Goal: Contribute content

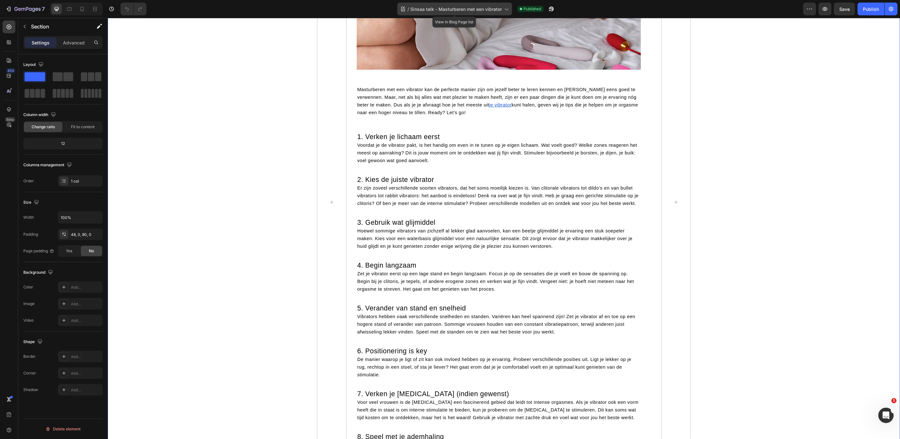
click at [476, 10] on span "Sinsaa talk - Masturberen met een vibrator" at bounding box center [455, 9] width 91 height 7
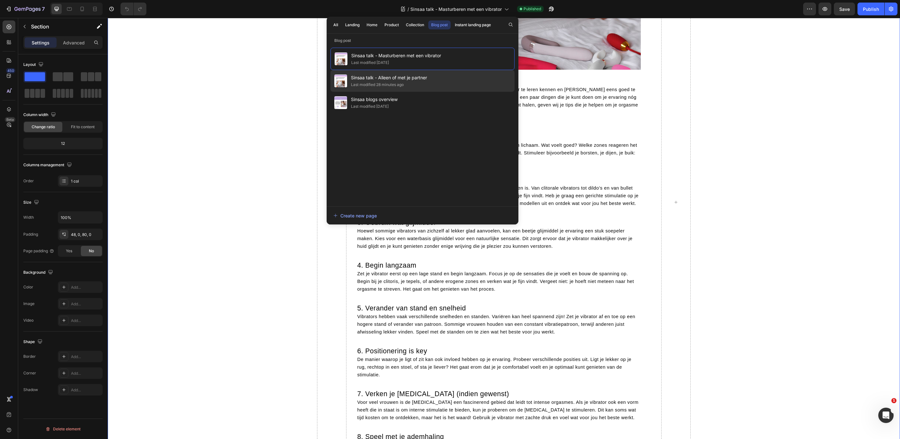
click at [420, 80] on span "Sinsaa talk - Alleen of met je partner" at bounding box center [389, 78] width 76 height 8
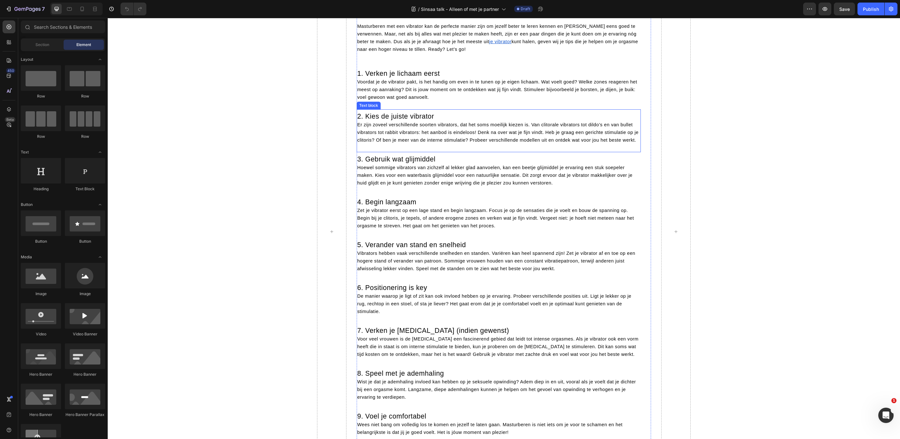
scroll to position [138, 0]
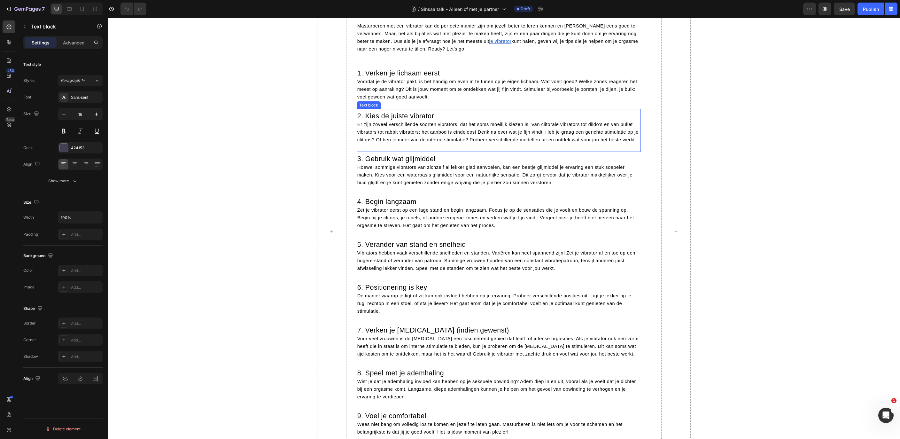
click at [494, 142] on span "Er zijn zoveel verschillende soorten vibrators, dat het soms moeilijk kiezen is…" at bounding box center [497, 132] width 281 height 20
click at [489, 52] on p "Masturberen met een vibrator kan de perfecte manier zijn om jezelf beter te ler…" at bounding box center [498, 36] width 283 height 31
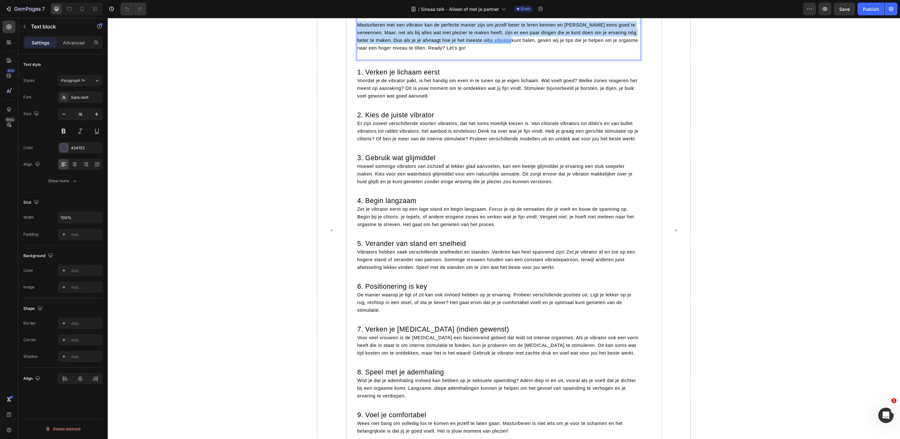
click at [489, 52] on p "Masturberen met een vibrator kan de perfecte manier zijn om jezelf beter te ler…" at bounding box center [498, 36] width 283 height 31
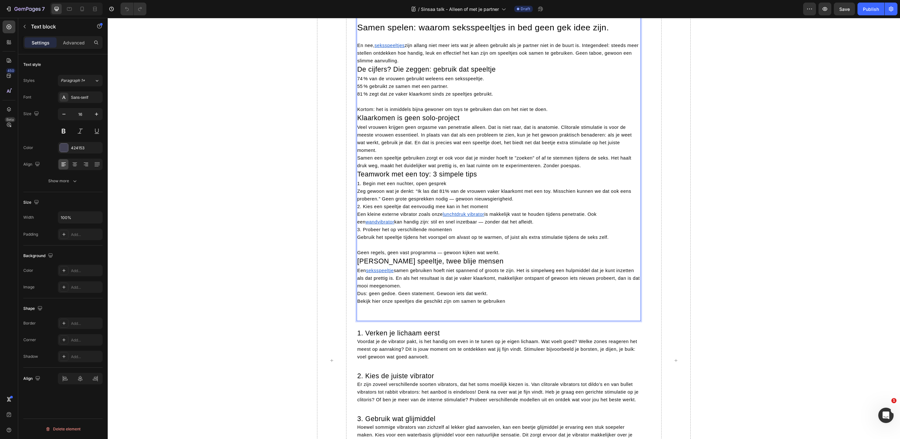
scroll to position [269, 0]
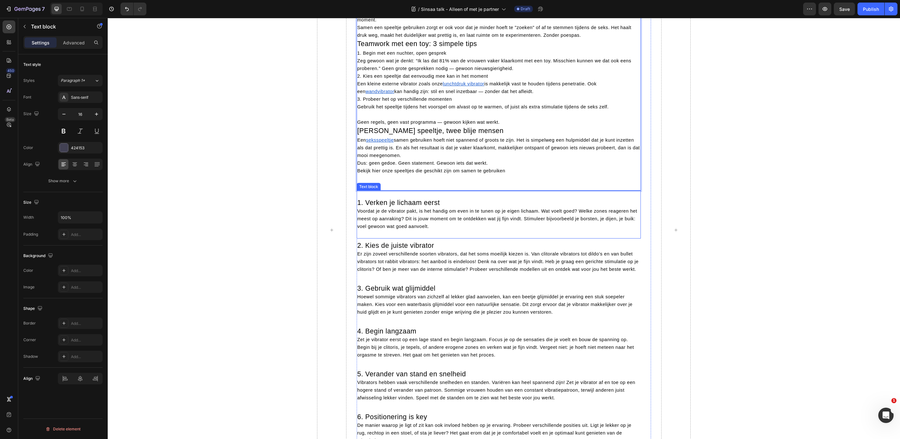
click at [546, 238] on div "1. Verken je lichaam eerst Voordat je de vibrator pakt, is het handig om even i…" at bounding box center [499, 214] width 284 height 48
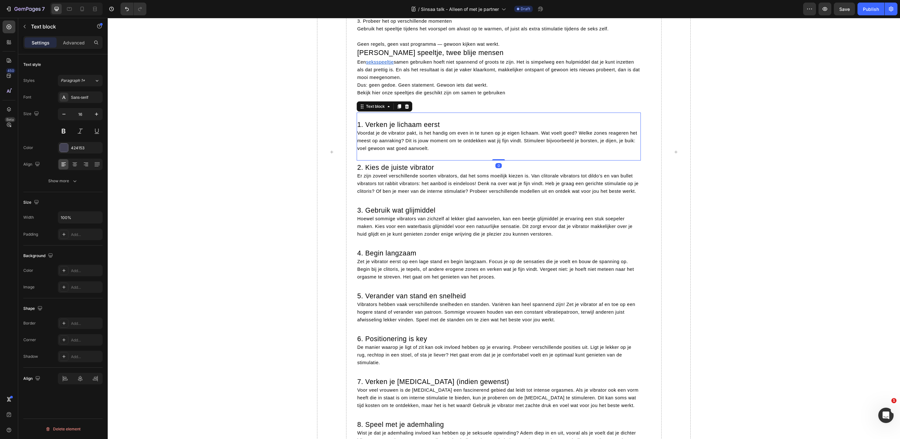
scroll to position [349, 0]
click at [405, 107] on icon at bounding box center [407, 105] width 4 height 4
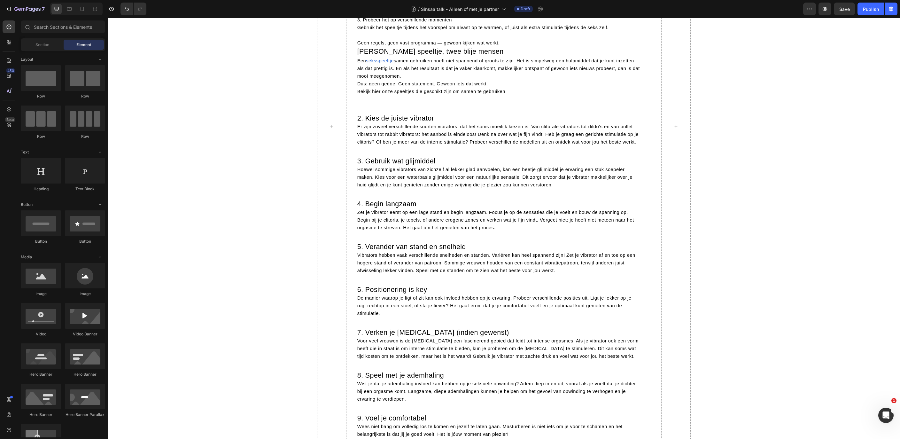
scroll to position [324, 0]
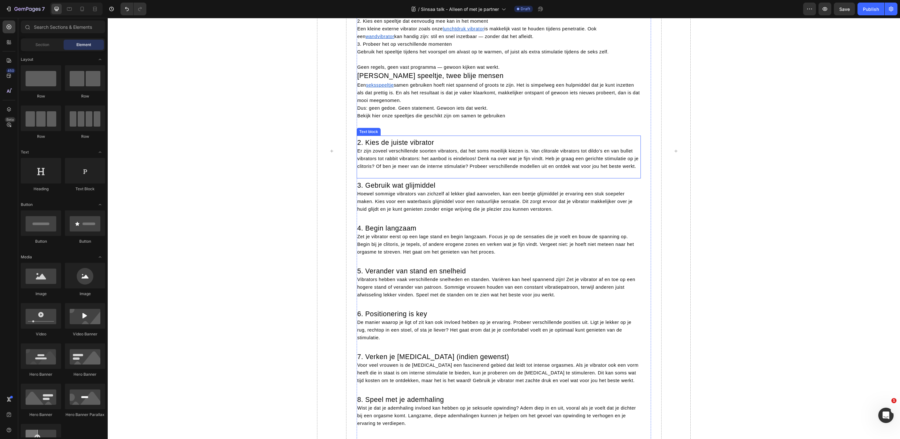
click at [396, 169] on span "Er zijn zoveel verschillende soorten vibrators, dat het soms moeilijk kiezen is…" at bounding box center [497, 158] width 281 height 20
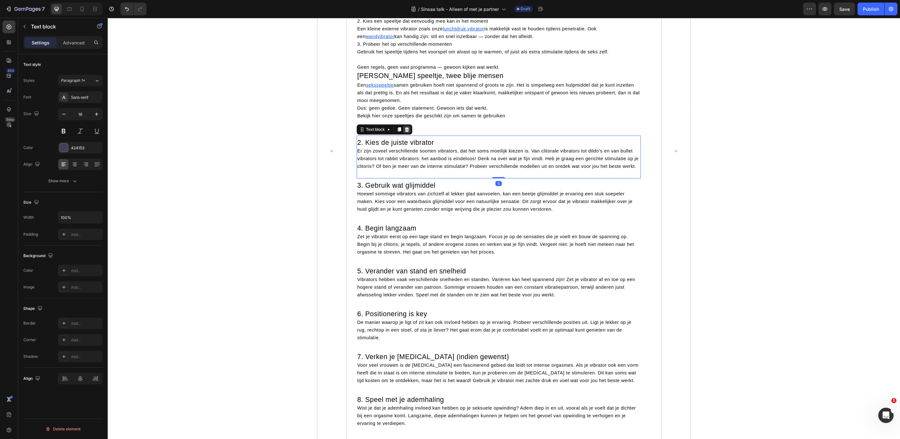
click at [404, 133] on div at bounding box center [407, 130] width 8 height 8
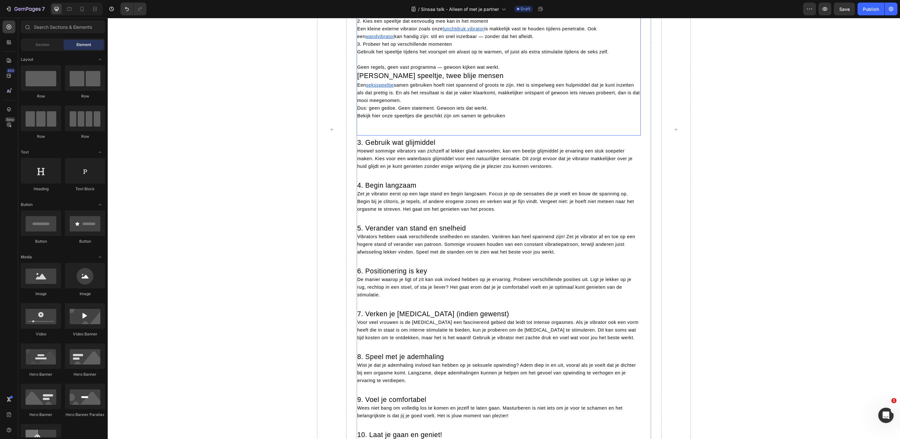
scroll to position [303, 0]
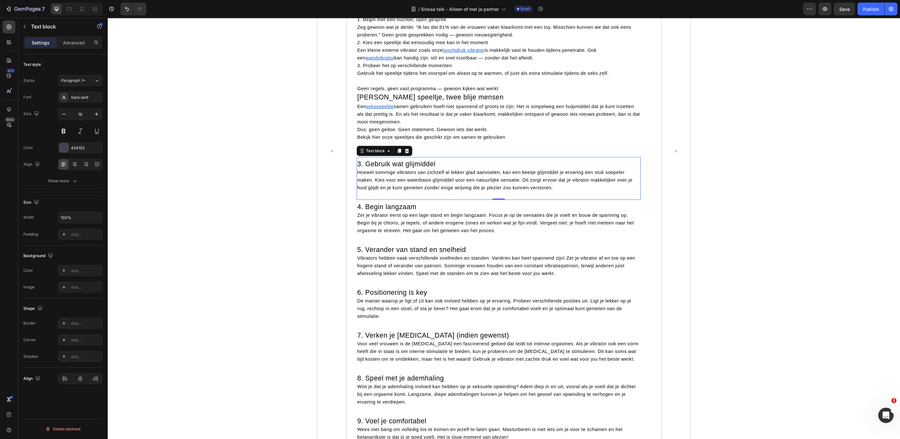
click at [397, 190] on span "Hoewel sommige vibrators van zichzelf al lekker glad aanvoelen, kan een beetje …" at bounding box center [494, 180] width 275 height 20
click at [405, 153] on icon at bounding box center [407, 151] width 4 height 4
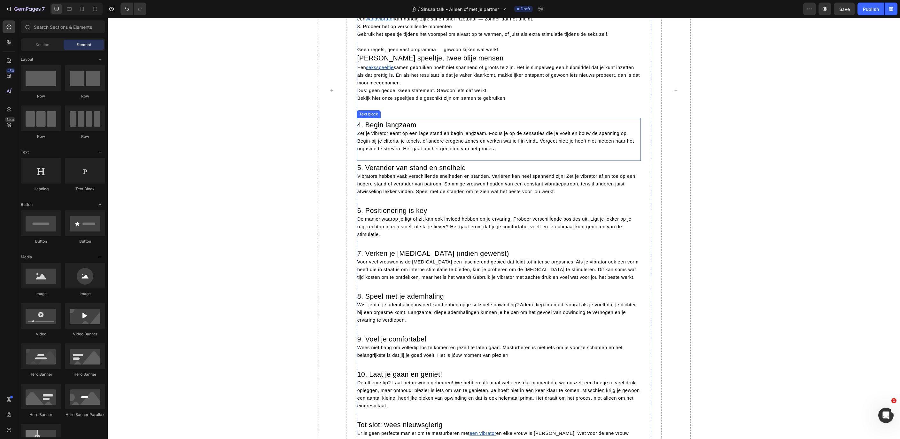
click at [412, 151] on span "Zet je vibrator eerst op een lage stand en begin langzaam. Focus je op de sensa…" at bounding box center [495, 141] width 277 height 20
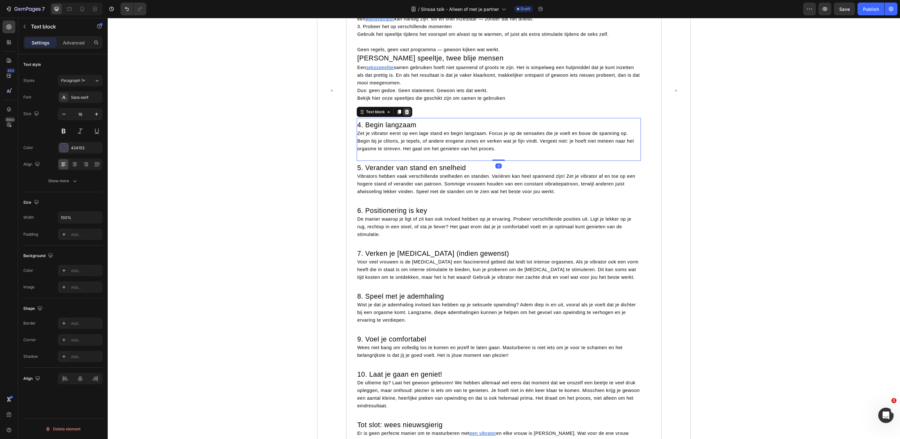
click at [404, 114] on icon at bounding box center [406, 111] width 5 height 5
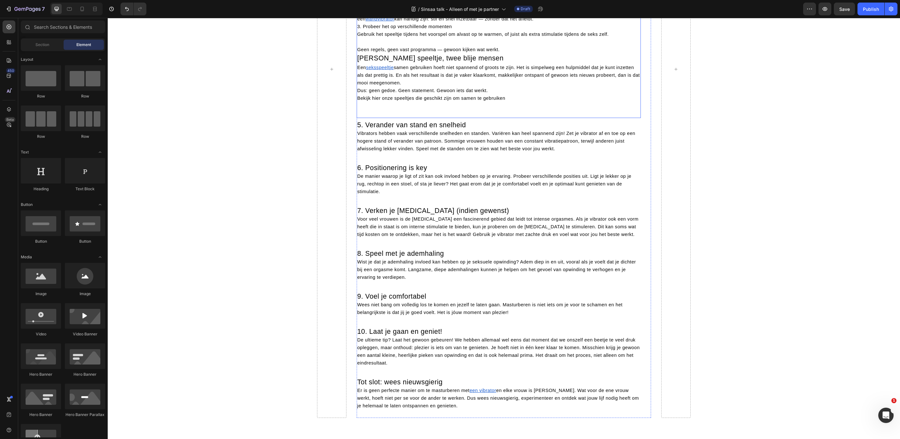
scroll to position [320, 0]
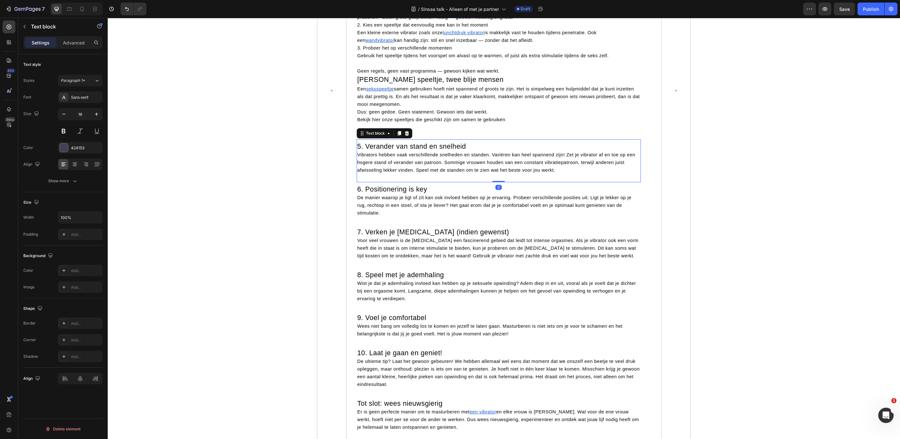
click at [392, 182] on div "5. Verander van stand en snelheid Vibrators hebben vaak verschillende snelheden…" at bounding box center [499, 160] width 284 height 43
click at [405, 135] on icon at bounding box center [407, 133] width 4 height 4
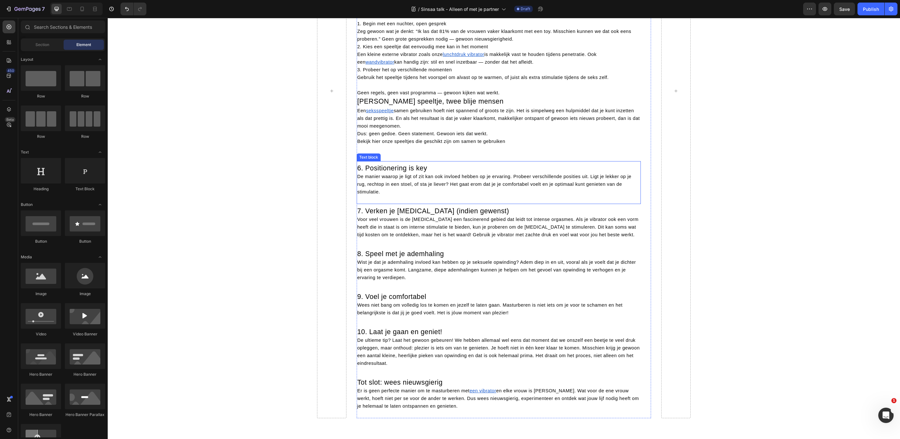
click at [407, 196] on p "De manier waarop je ligt of zit kan ook invloed hebben op je ervaring. Probeer …" at bounding box center [498, 184] width 283 height 23
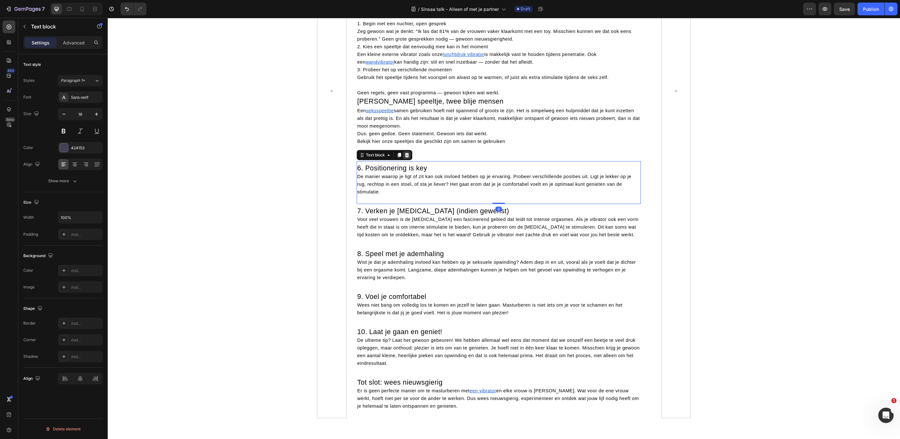
click at [405, 157] on icon at bounding box center [407, 155] width 4 height 4
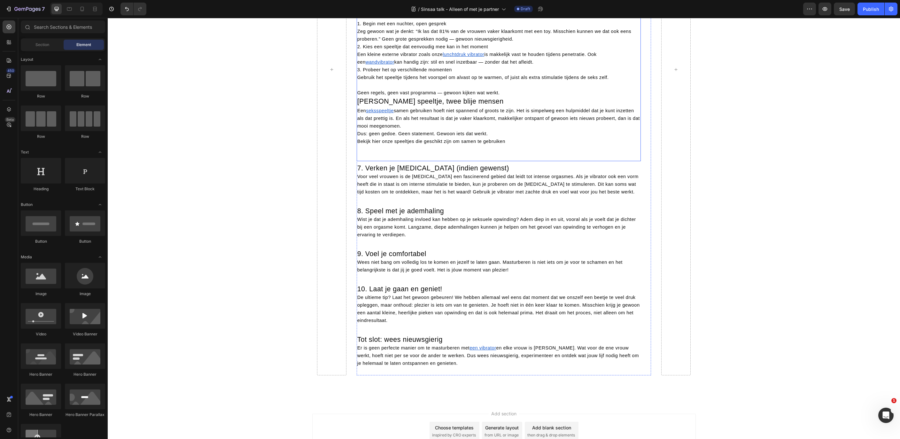
scroll to position [277, 0]
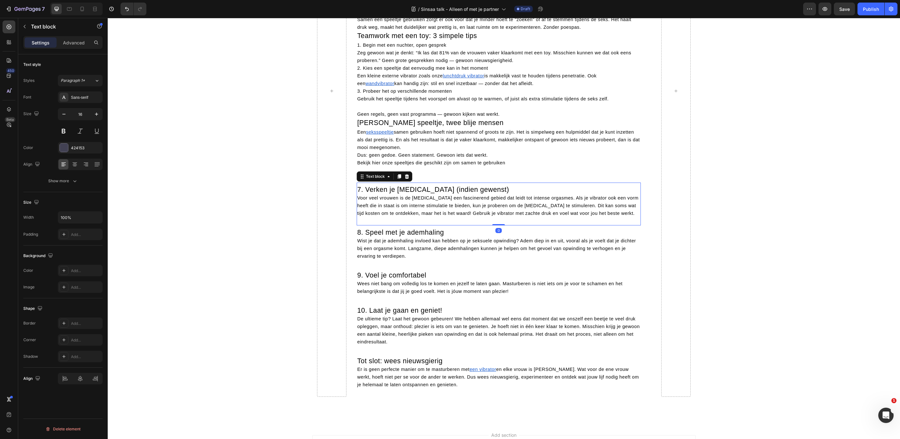
click at [405, 217] on p "Voor veel vrouwen is de [MEDICAL_DATA] een fascinerend gebied dat leidt tot int…" at bounding box center [498, 205] width 283 height 23
click at [405, 179] on icon at bounding box center [407, 176] width 4 height 4
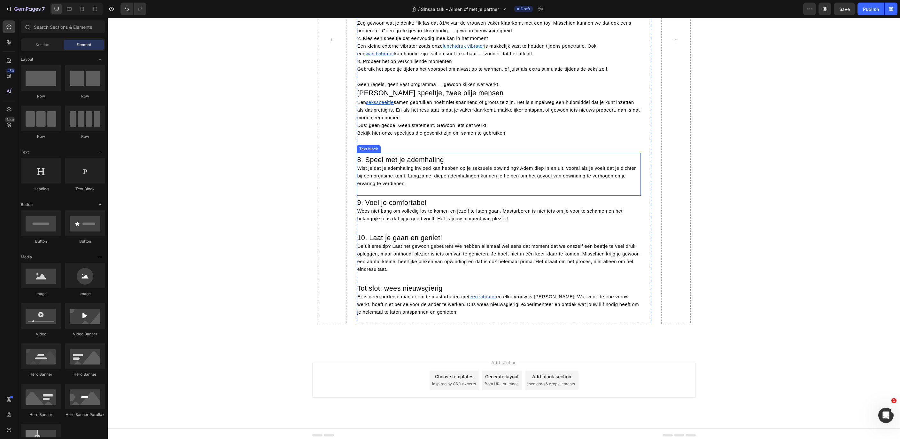
scroll to position [314, 0]
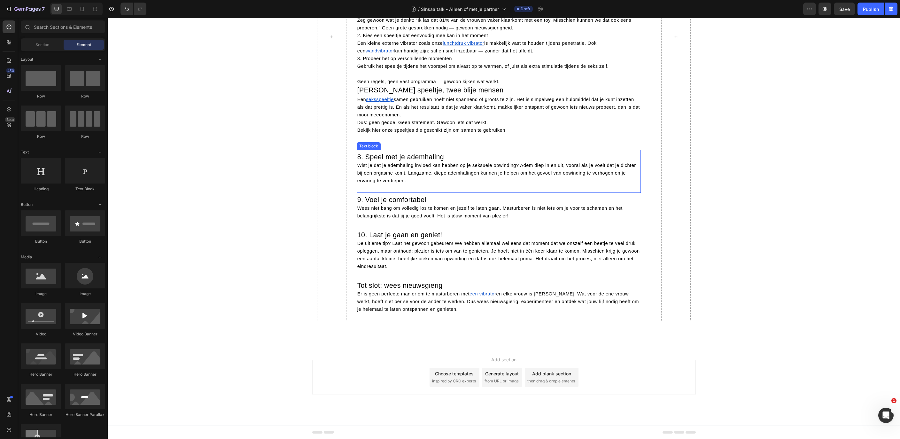
click at [416, 193] on div "8. Speel met je ademhaling Wist je dat je ademhaling invloed kan hebben op je s…" at bounding box center [499, 171] width 284 height 43
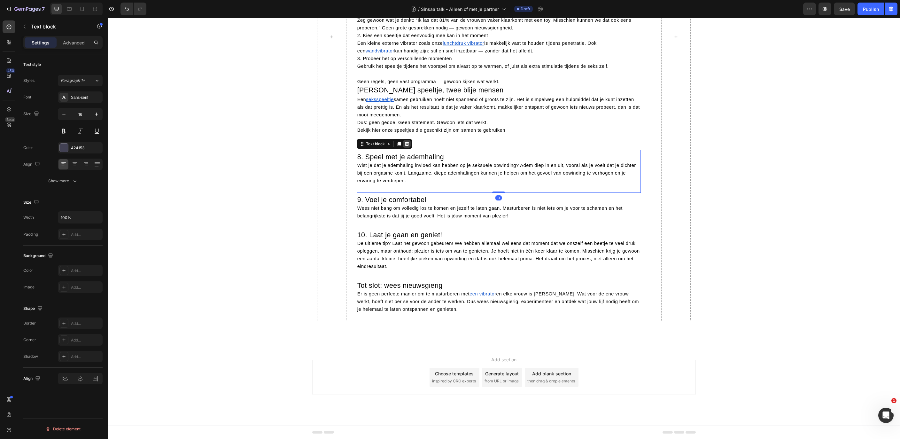
click at [405, 146] on icon at bounding box center [407, 144] width 4 height 4
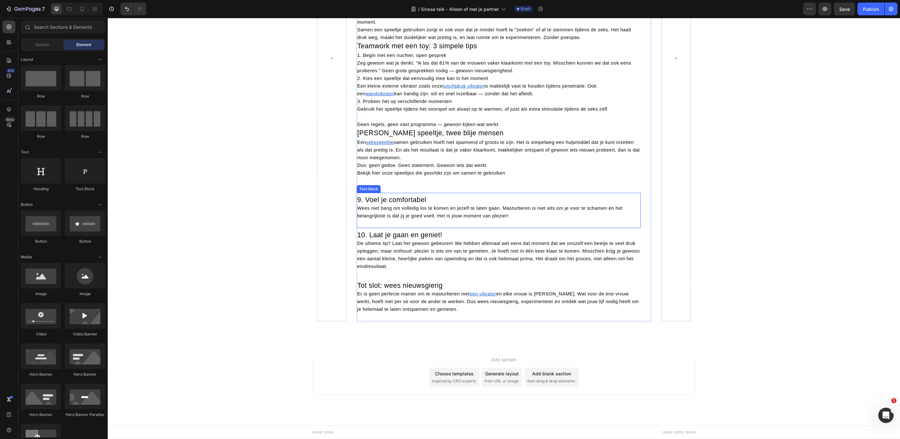
click at [412, 218] on span "Wees niet bang om volledig los te komen en jezelf te laten gaan. Masturberen is…" at bounding box center [489, 211] width 265 height 13
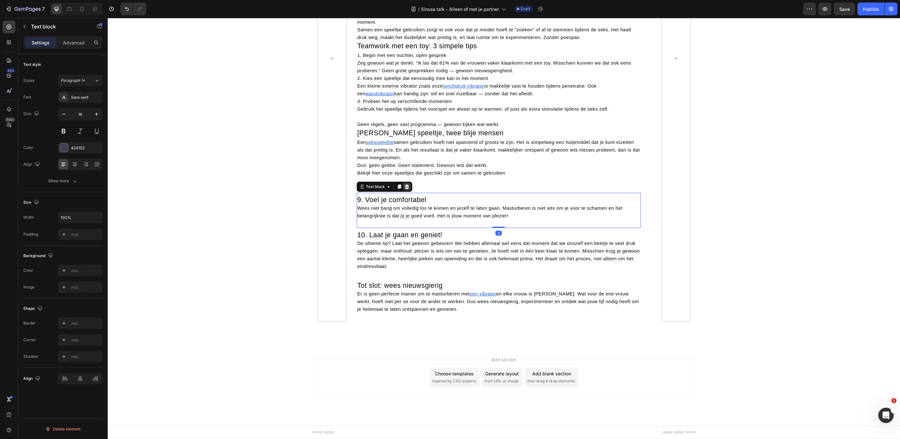
click at [405, 189] on icon at bounding box center [407, 186] width 4 height 4
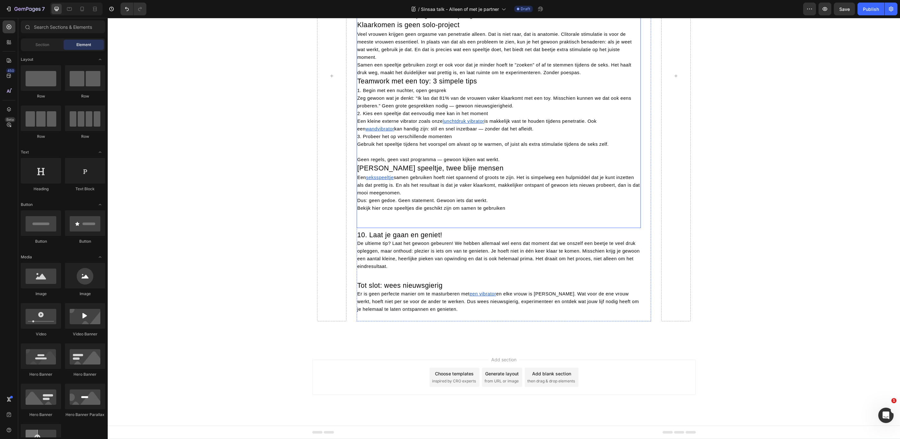
scroll to position [275, 0]
click at [409, 269] on span "De ultieme tip? Laat het gewoon gebeuren! We hebben allemaal wel eens dat momen…" at bounding box center [498, 255] width 282 height 28
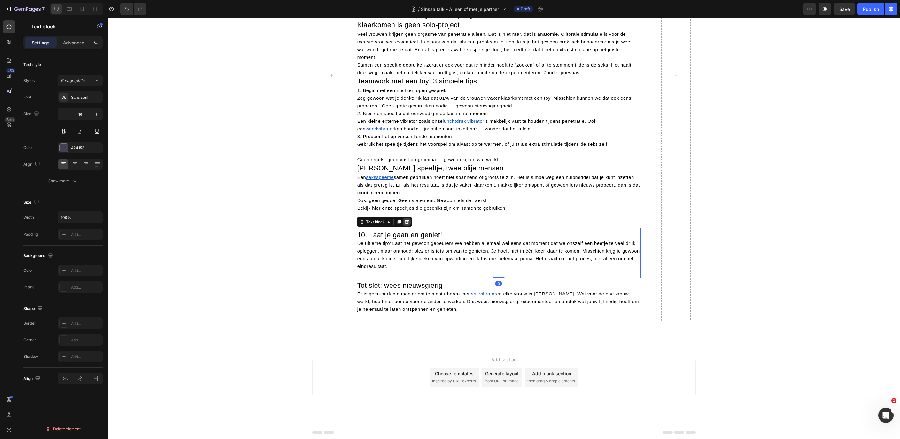
click at [407, 226] on div at bounding box center [407, 222] width 8 height 8
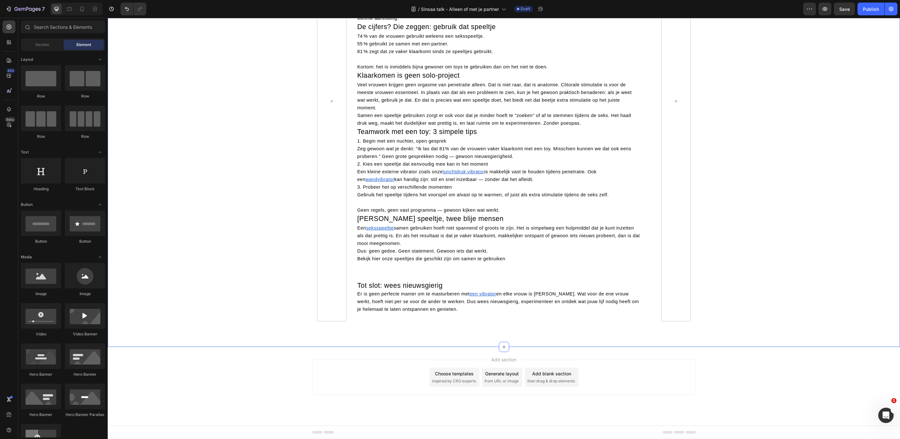
scroll to position [307, 0]
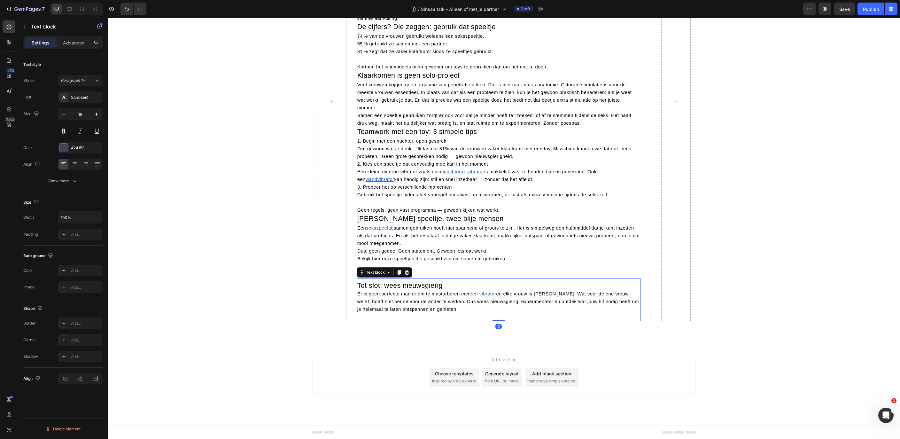
click at [415, 312] on span "en elke vrouw is [PERSON_NAME]. Wat voor de ene vrouw werkt, hoeft niet per se …" at bounding box center [497, 301] width 281 height 20
click at [405, 274] on icon at bounding box center [407, 272] width 4 height 4
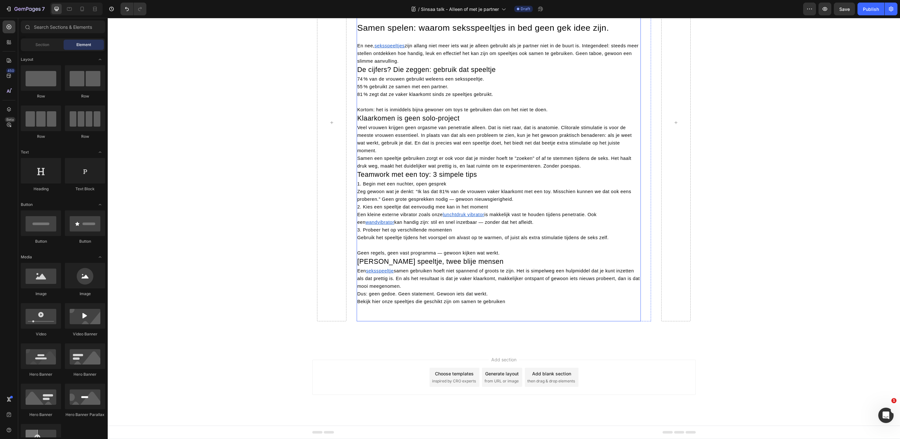
scroll to position [197, 0]
click at [463, 65] on p "En nee, seksspeeltjes zijn allang niet meer iets wat je alleen gebruikt als je …" at bounding box center [498, 49] width 283 height 31
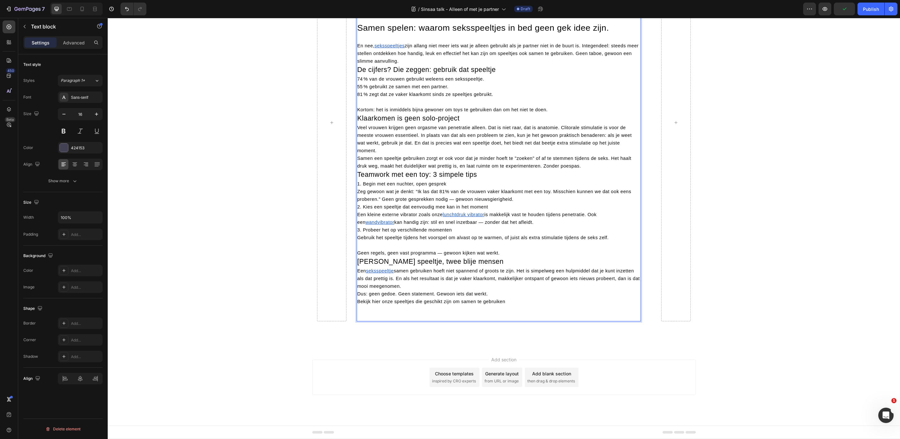
click at [428, 65] on p "En nee, seksspeeltjes zijn allang niet meer iets wat je alleen gebruikt als je …" at bounding box center [498, 49] width 283 height 31
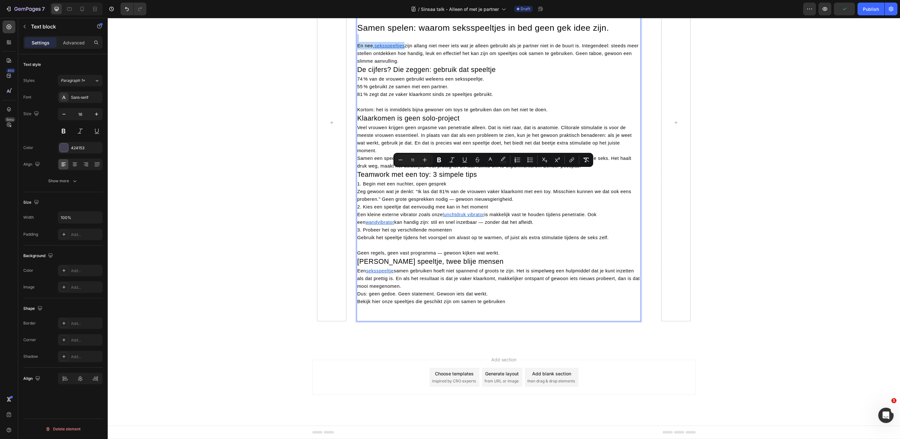
click at [418, 65] on p "En nee, seksspeeltjes zijn allang niet meer iets wat je alleen gebruikt als je …" at bounding box center [498, 49] width 283 height 31
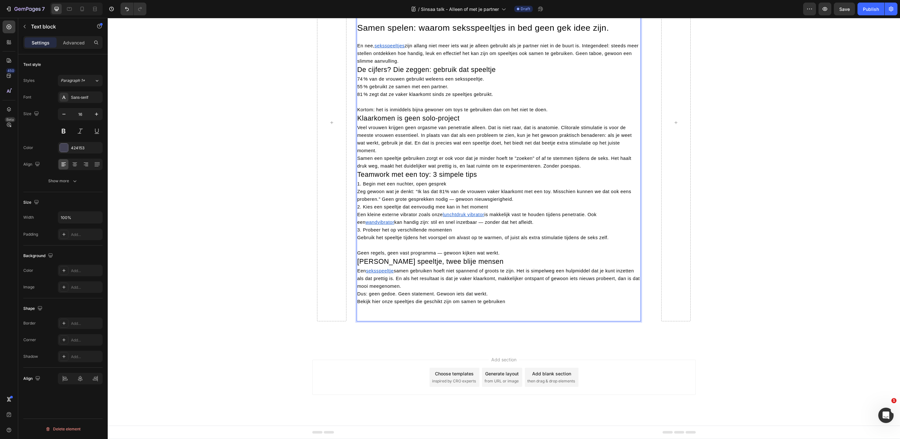
scroll to position [201, 0]
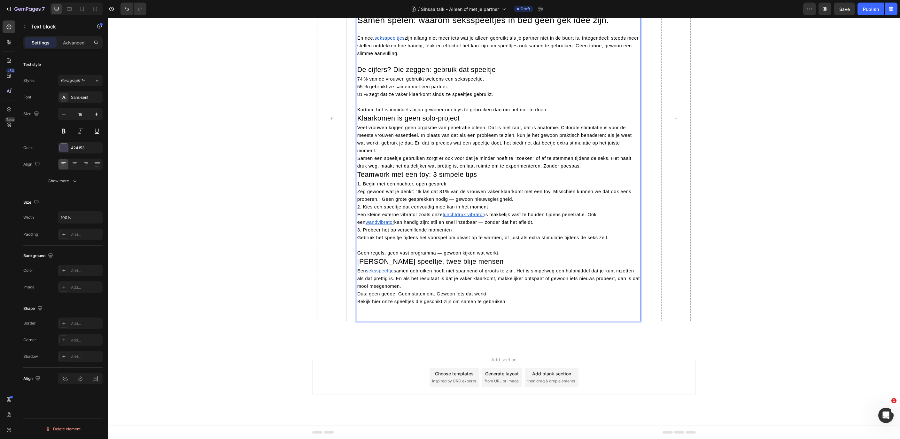
click at [552, 113] on p "Kortom: het is inmiddels bijna gewoner om toys te gebruiken dan om het niet te …" at bounding box center [498, 110] width 283 height 8
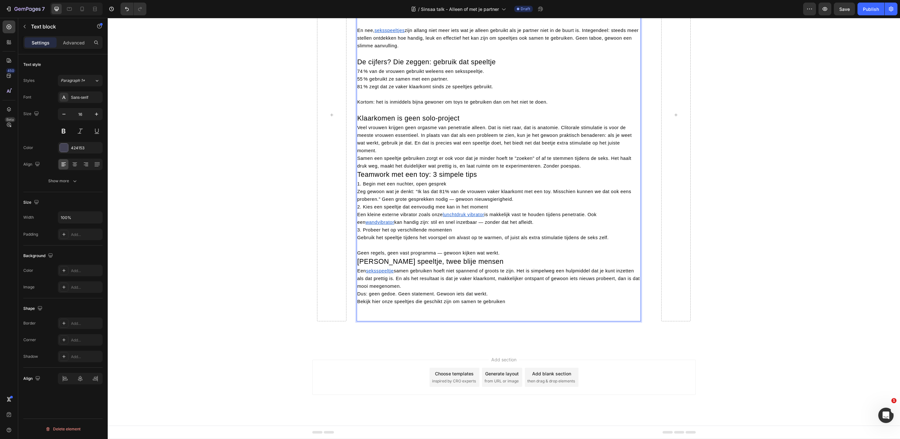
click at [394, 154] on p "Veel vrouwen krijgen geen orgasme van penetratie alleen. Dat is niet raar, dat …" at bounding box center [498, 139] width 283 height 31
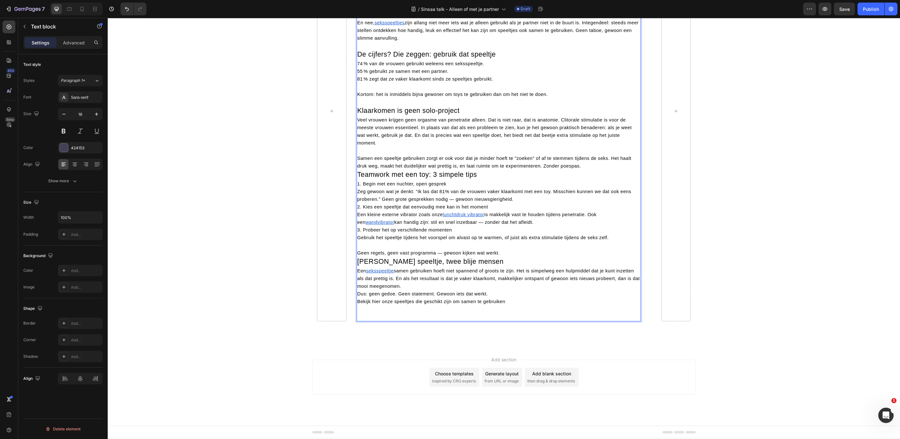
click at [493, 180] on p "Teamwork met een toy: 3 simpele tips" at bounding box center [498, 175] width 283 height 10
click at [357, 178] on span "Teamwork met een toy: 3 simpele tips" at bounding box center [417, 175] width 120 height 8
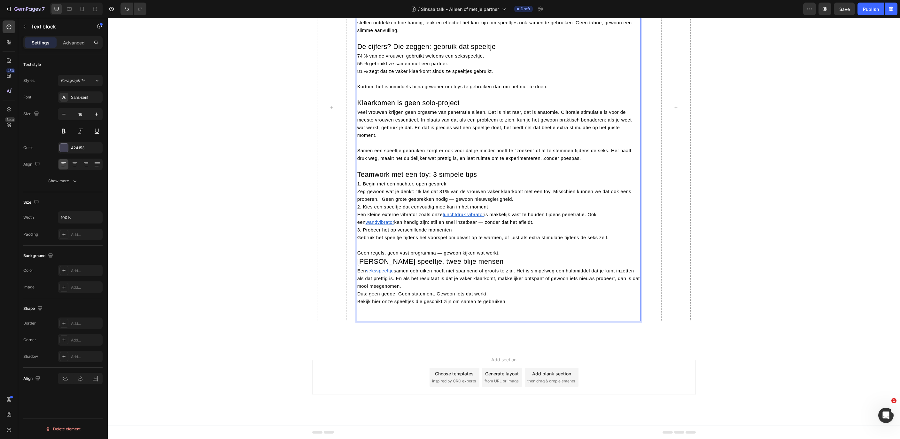
scroll to position [275, 0]
click at [511, 257] on p "Geen regels, geen vast programma — gewoon kijken wat werkt." at bounding box center [498, 248] width 283 height 15
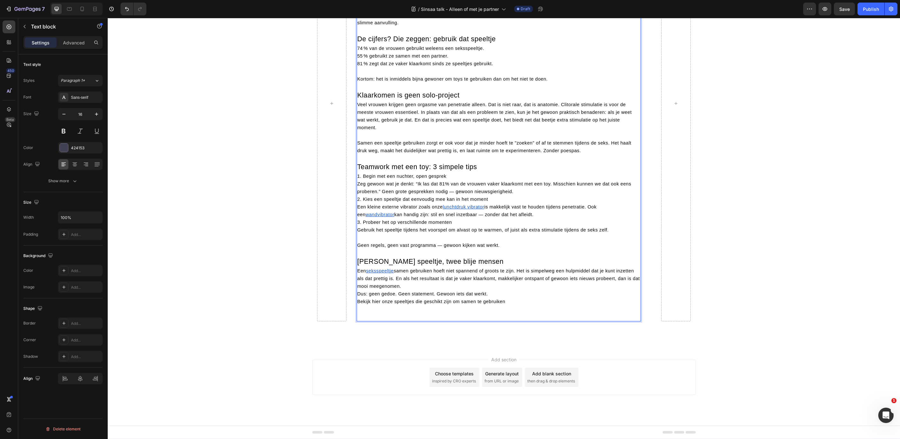
click at [438, 248] on span "Geen regels, geen vast programma — gewoon kijken wat werkt." at bounding box center [428, 245] width 143 height 5
click at [483, 217] on span "kan handig zijn: stil en snel inzetbaar — zonder dat het afleidt." at bounding box center [463, 214] width 139 height 5
click at [454, 194] on span "Zeg gewoon wat je denkt: “Ik las dat 81% van de vrouwen vaker klaarkomt met een…" at bounding box center [494, 187] width 274 height 13
click at [357, 202] on span "2. Kies een speeltje dat eenvoudig mee kan in het moment" at bounding box center [422, 199] width 131 height 5
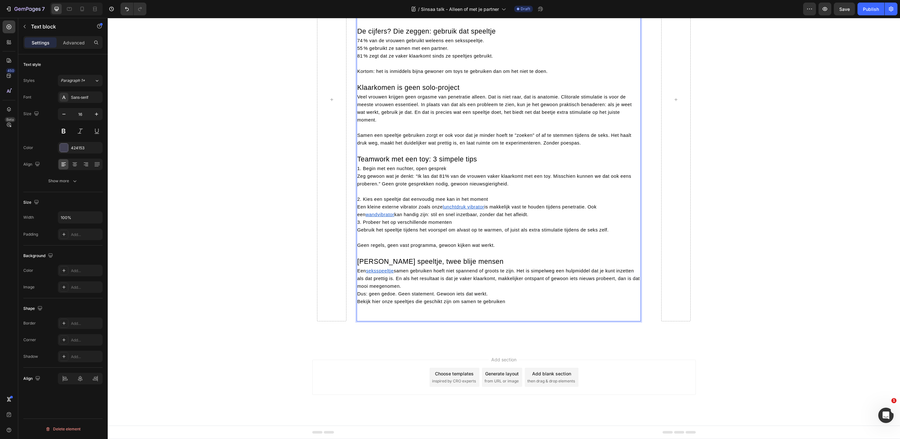
scroll to position [259, 0]
click at [357, 225] on span "3. Probeer het op verschillende momenten" at bounding box center [404, 222] width 95 height 5
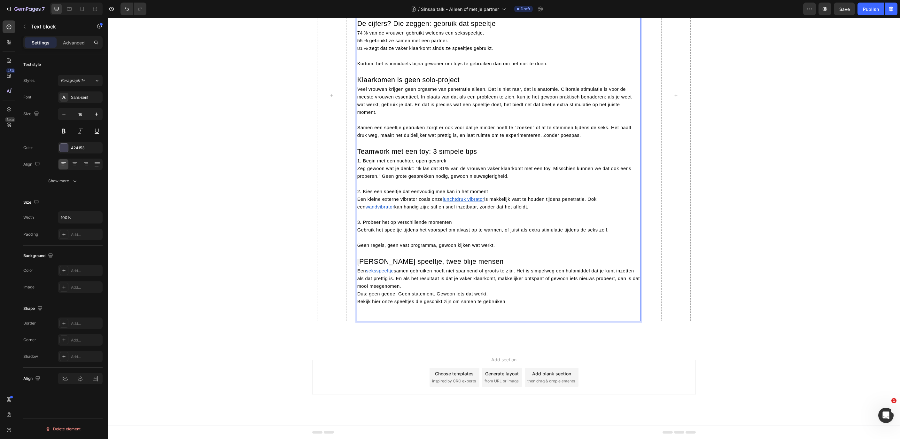
scroll to position [263, 0]
click at [357, 163] on span "1. Begin met een nuchter, open gesprek" at bounding box center [401, 160] width 89 height 5
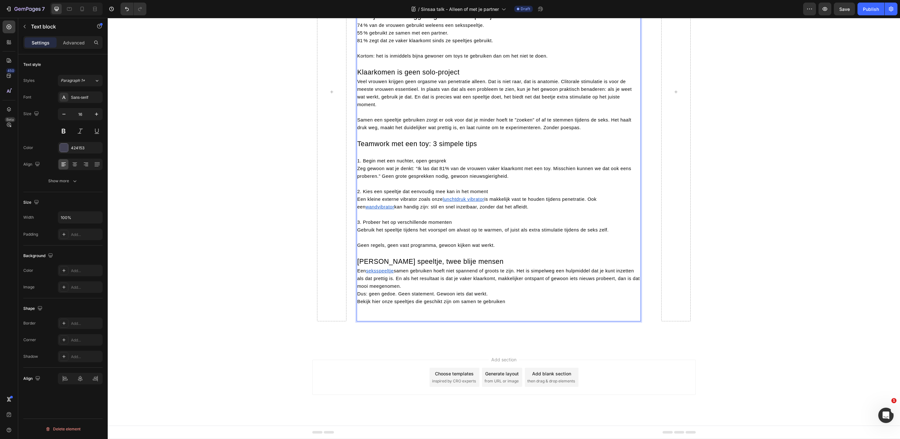
scroll to position [279, 0]
click at [412, 290] on p "Een seksspeeltje samen gebruiken hoeft niet spannend of groots te zijn. Het is …" at bounding box center [498, 278] width 283 height 23
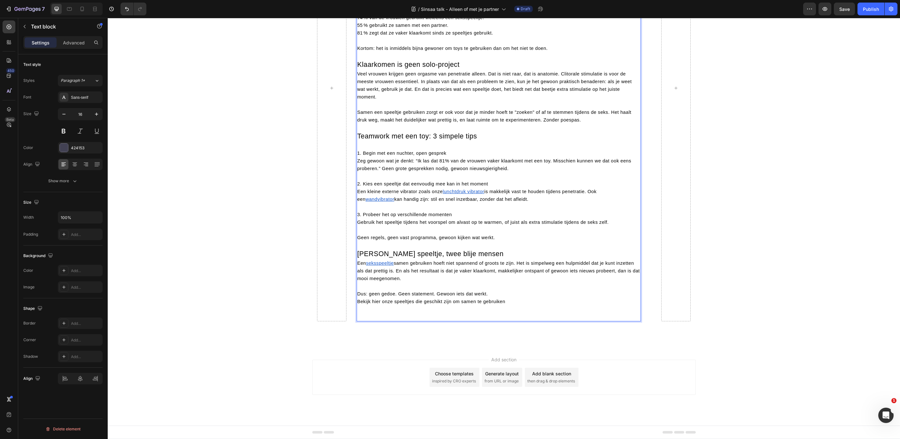
scroll to position [276, 0]
click at [721, 308] on div "Hoe je als vrouw het beste masturbeert met een vibrator: een beetje avontuur, v…" at bounding box center [504, 88] width 792 height 466
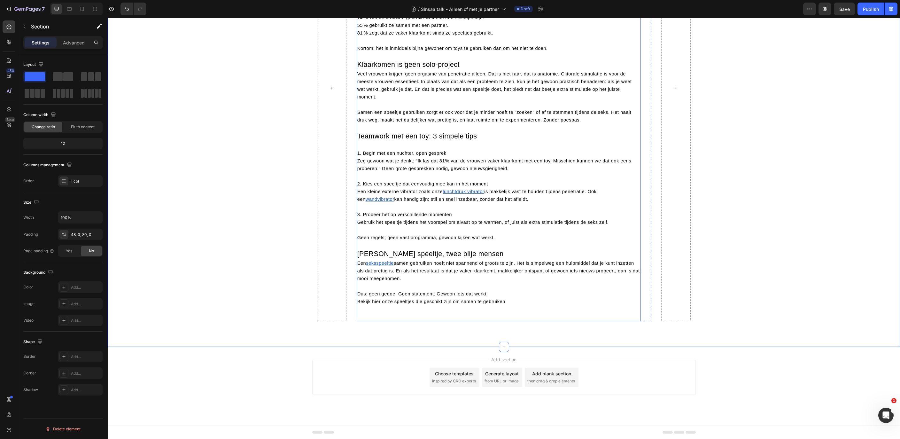
scroll to position [351, 0]
click at [459, 194] on u "lunchtdruk vibrator" at bounding box center [464, 191] width 42 height 5
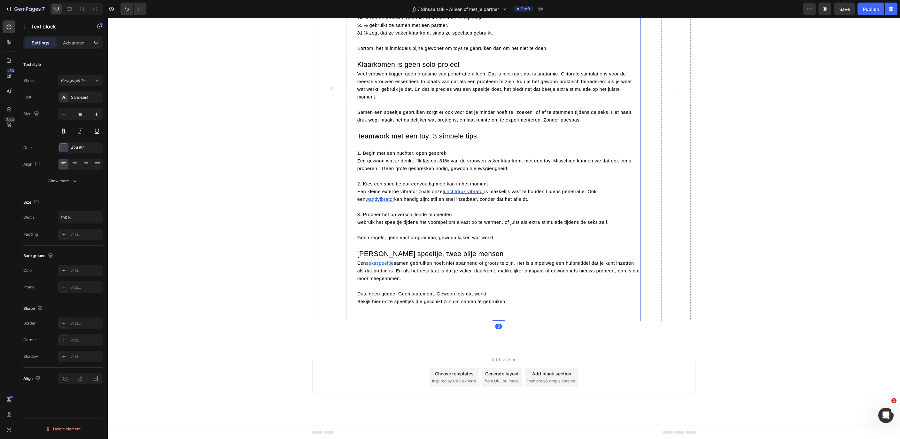
scroll to position [350, 0]
click at [457, 194] on u "lunchtdruk vibrator" at bounding box center [464, 191] width 42 height 5
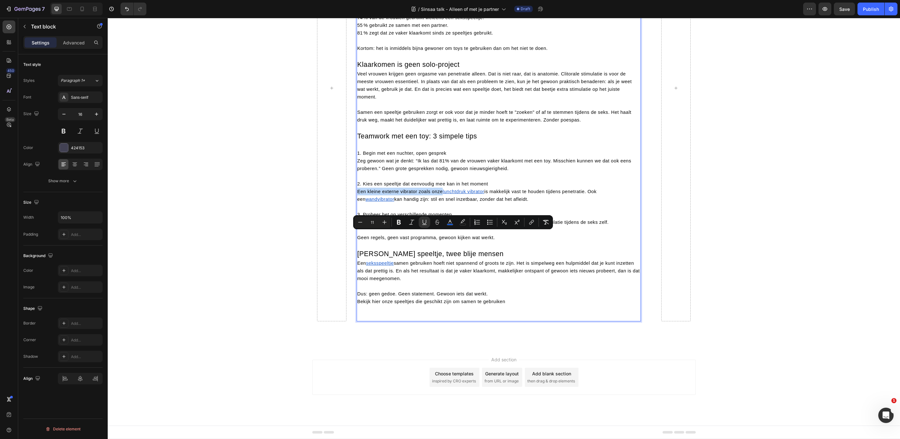
click at [457, 194] on u "lunchtdruk vibrator" at bounding box center [464, 191] width 42 height 5
click at [541, 223] on icon "Editor contextual toolbar" at bounding box center [540, 222] width 6 height 6
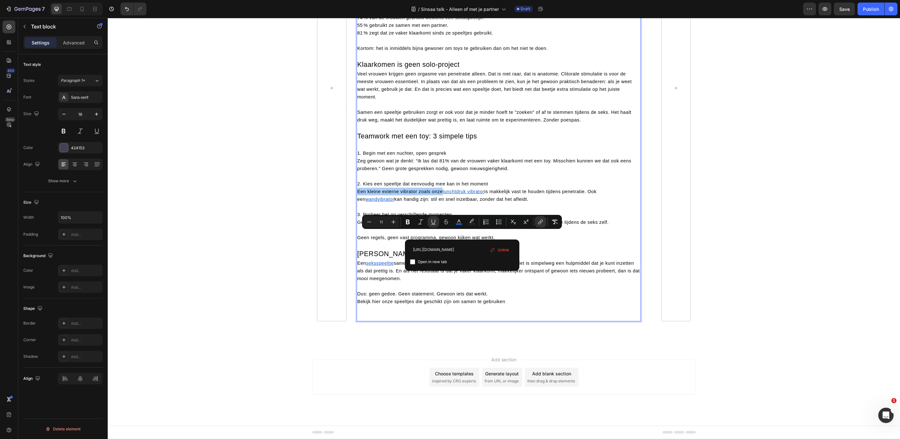
scroll to position [0, 79]
drag, startPoint x: 476, startPoint y: 250, endPoint x: 569, endPoint y: 250, distance: 93.0
click at [514, 250] on input "[URL][DOMAIN_NAME]" at bounding box center [462, 249] width 104 height 10
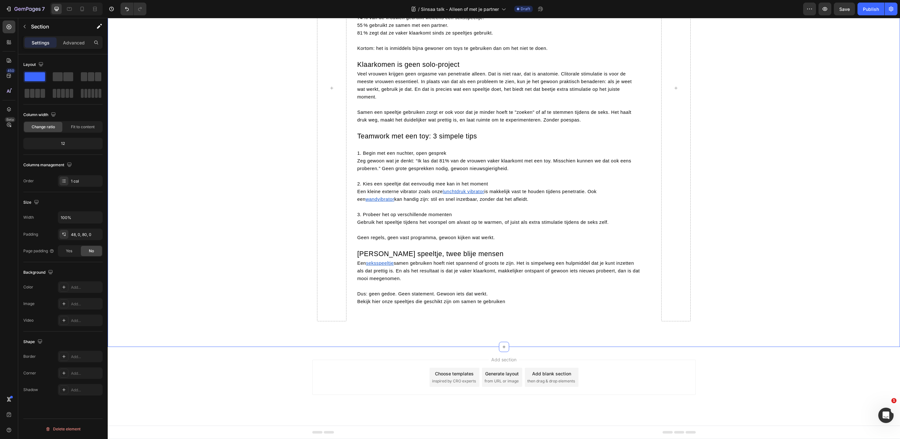
click at [721, 257] on div "Hoe je als vrouw het beste masturbeert met een vibrator: een beetje avontuur, v…" at bounding box center [504, 88] width 792 height 466
click at [373, 202] on u "wandvibrator" at bounding box center [380, 199] width 29 height 5
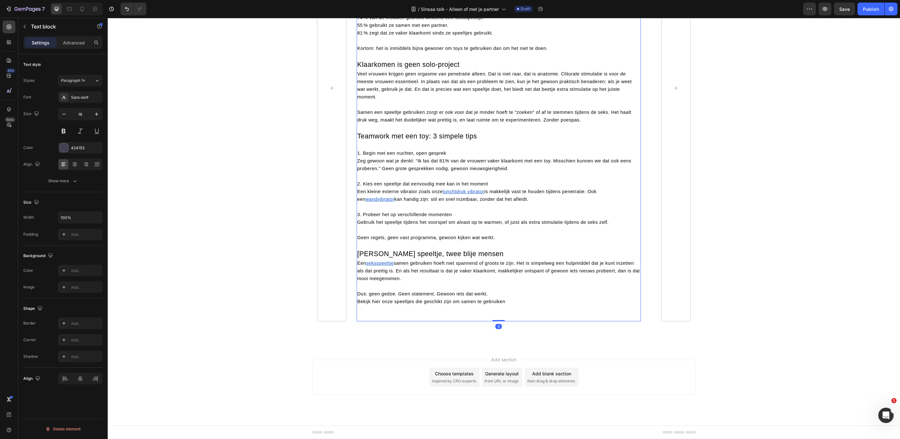
scroll to position [353, 0]
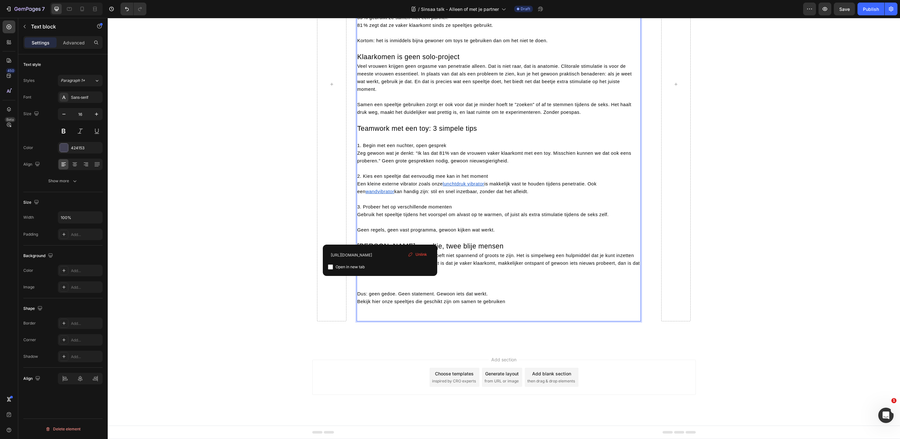
click at [381, 194] on u "wandvibrator" at bounding box center [380, 191] width 29 height 5
drag, startPoint x: 378, startPoint y: 255, endPoint x: 468, endPoint y: 259, distance: 89.9
click at [432, 259] on input "[URL][DOMAIN_NAME]" at bounding box center [380, 255] width 104 height 10
click at [677, 254] on div at bounding box center [675, 85] width 29 height 474
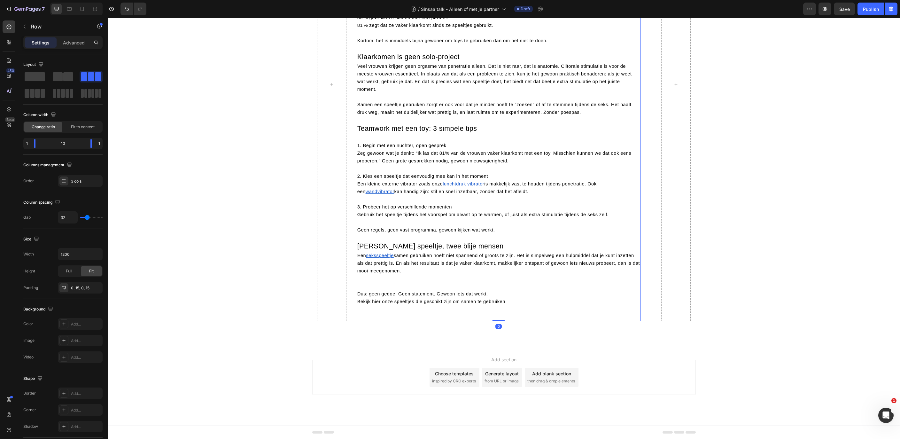
click at [379, 290] on p "Een seksspeeltje samen gebruiken hoeft niet spannend of groots te zijn. Het is …" at bounding box center [498, 270] width 283 height 38
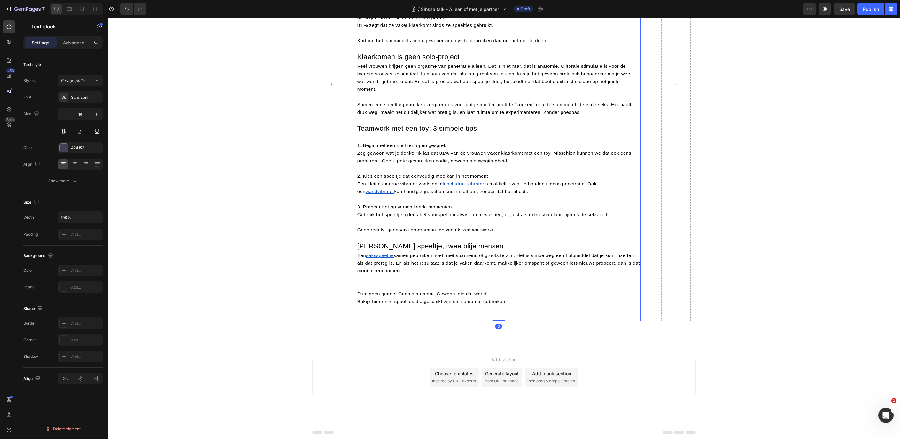
scroll to position [357, 0]
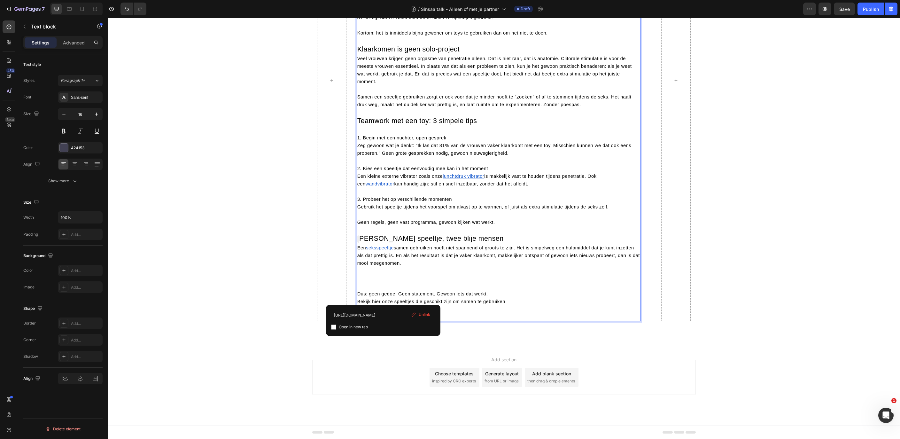
click at [382, 250] on u "seksspeeltje" at bounding box center [380, 247] width 28 height 5
drag, startPoint x: 380, startPoint y: 317, endPoint x: 461, endPoint y: 317, distance: 80.5
click at [435, 317] on input "[URL][DOMAIN_NAME]" at bounding box center [383, 315] width 104 height 10
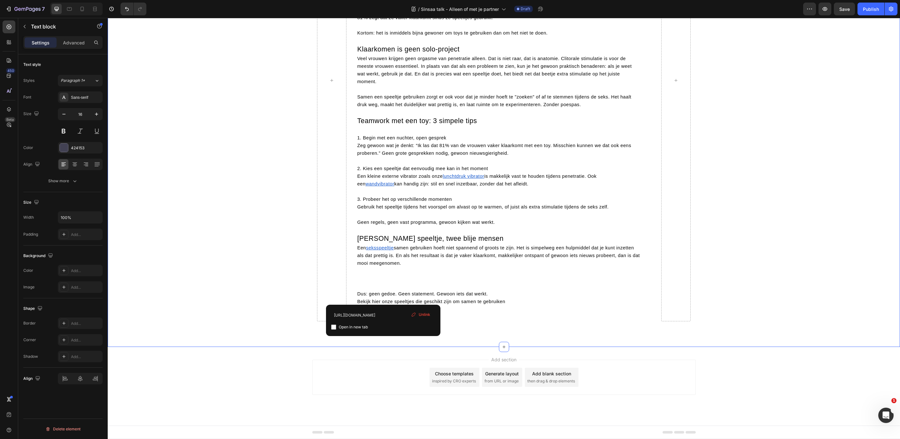
drag, startPoint x: 755, startPoint y: 314, endPoint x: 475, endPoint y: 264, distance: 284.3
click at [754, 314] on div "Hoe je als vrouw het beste masturbeert met een vibrator: een beetje avontuur, v…" at bounding box center [504, 80] width 792 height 481
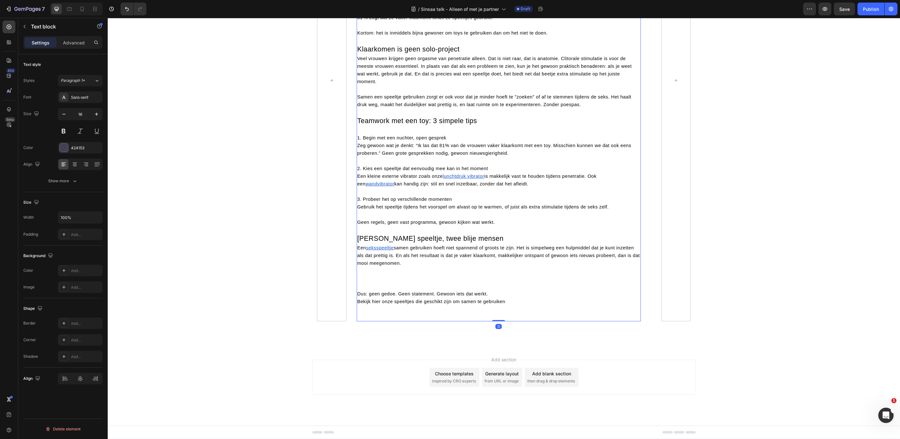
click at [383, 186] on u "wandvibrator" at bounding box center [380, 183] width 29 height 5
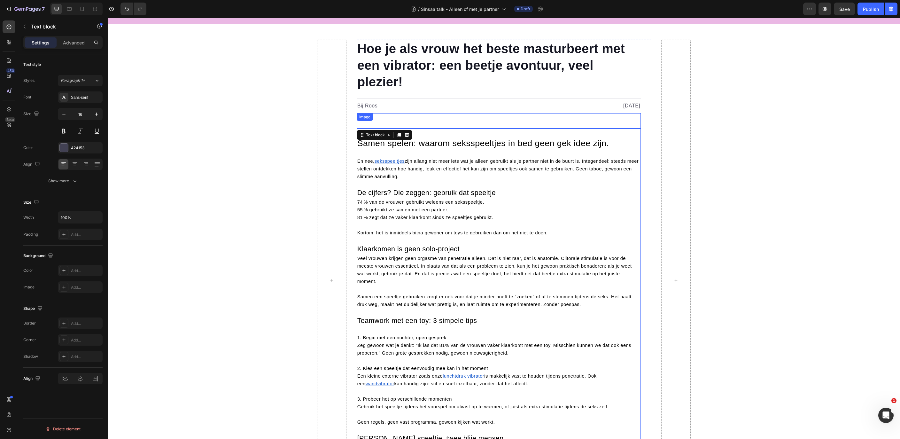
click at [472, 234] on img at bounding box center [499, 213] width 284 height 185
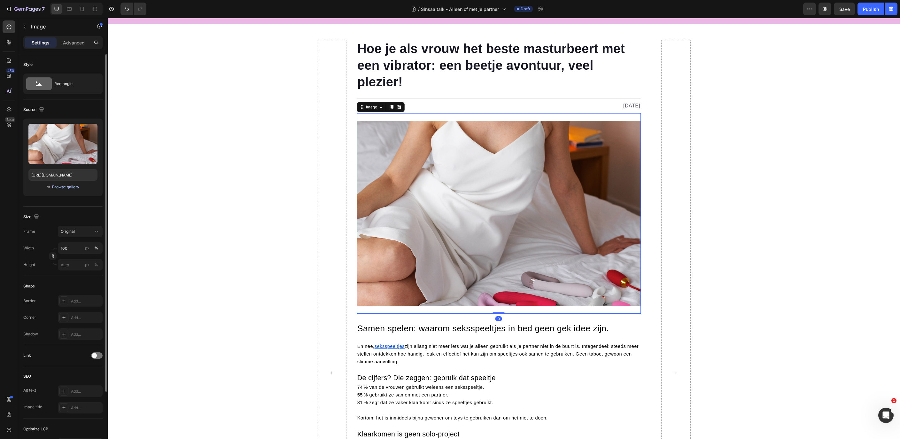
click at [64, 187] on div "Browse gallery" at bounding box center [65, 187] width 27 height 6
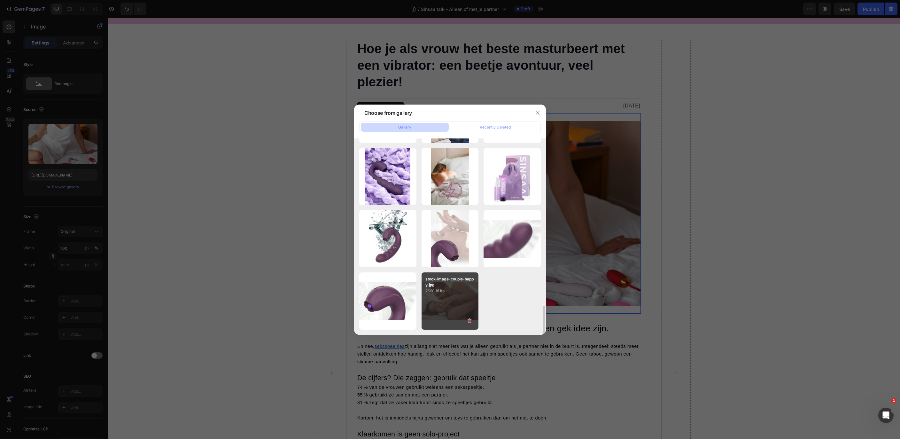
click at [440, 313] on div "stock-image-couple-happy.jpg 2660.18 kb" at bounding box center [449, 300] width 57 height 57
type input "[URL][DOMAIN_NAME]"
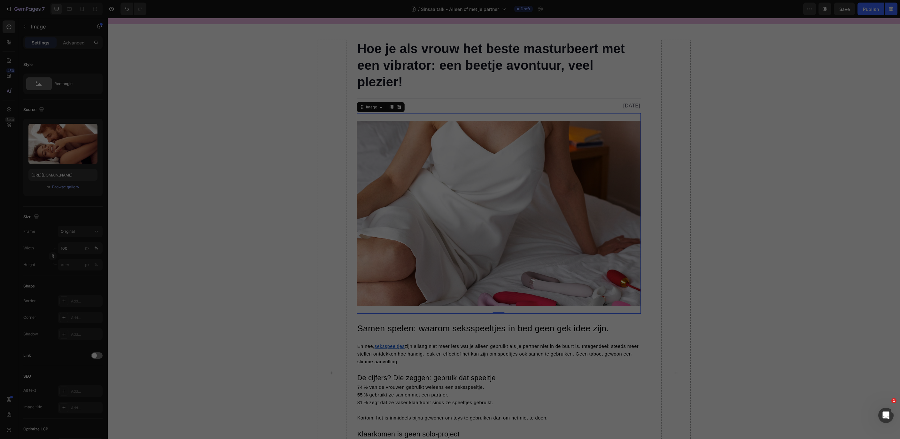
scroll to position [1110, 0]
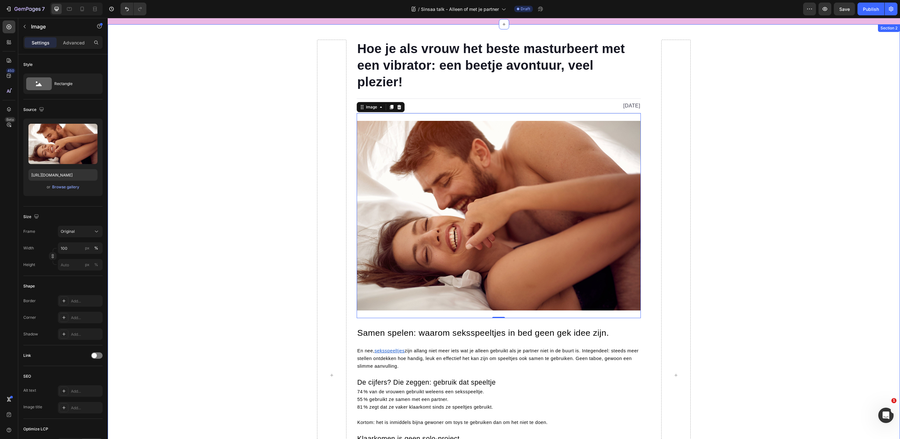
click at [700, 279] on div "Hoe je als vrouw het beste masturbeert met een vibrator: een beetje avontuur, v…" at bounding box center [504, 375] width 792 height 671
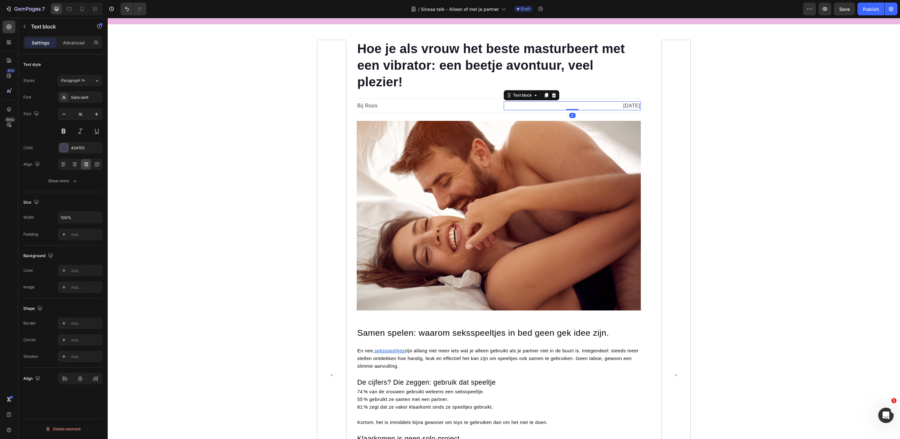
click at [602, 106] on div "[DATE] Text block 0" at bounding box center [572, 105] width 137 height 9
click at [602, 106] on p "[DATE]" at bounding box center [572, 106] width 136 height 8
click at [597, 107] on p "[DATE]" at bounding box center [572, 106] width 136 height 8
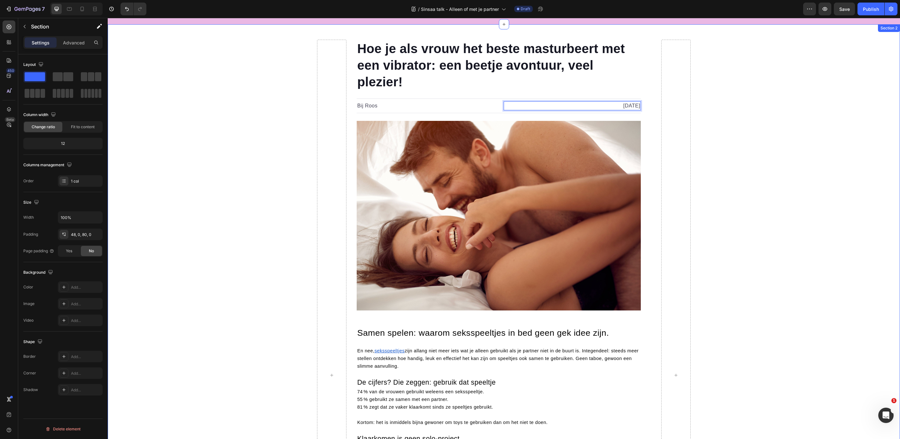
click at [722, 146] on div "Hoe je als vrouw het beste masturbeert met een vibrator: een beetje avontuur, v…" at bounding box center [504, 375] width 792 height 671
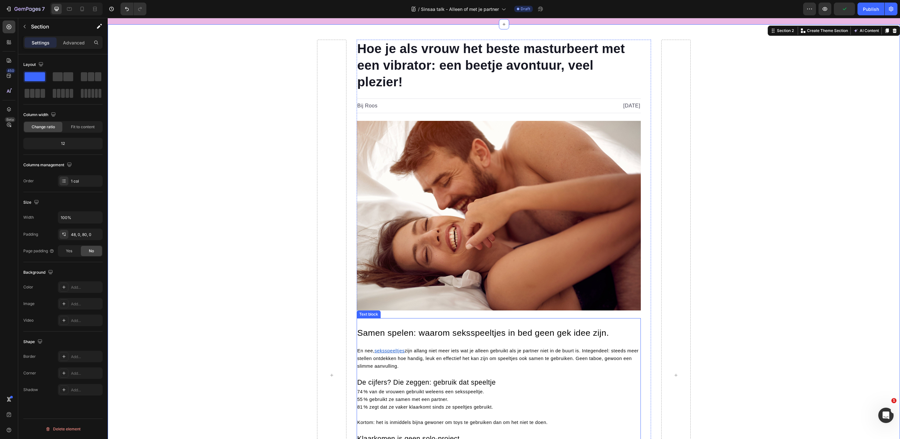
click at [399, 333] on span "Samen spelen: waarom seksspeeltjes in bed geen gek idee zijn." at bounding box center [483, 333] width 252 height 10
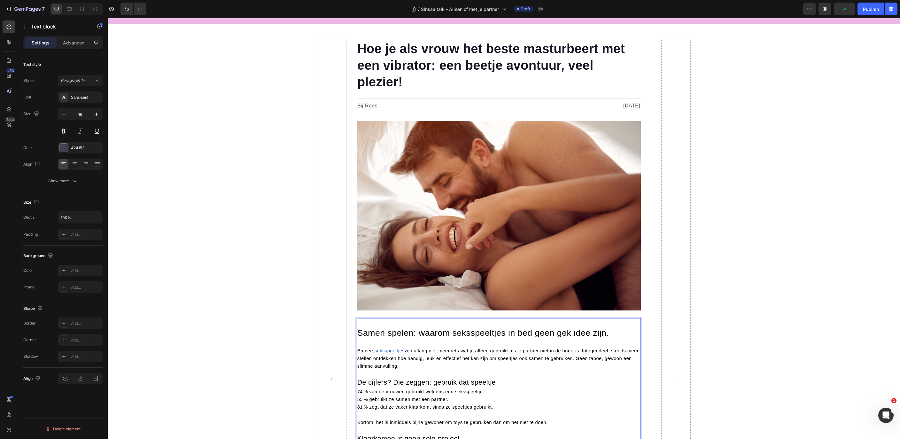
click at [399, 333] on span "Samen spelen: waarom seksspeeltjes in bed geen gek idee zijn." at bounding box center [483, 333] width 252 height 10
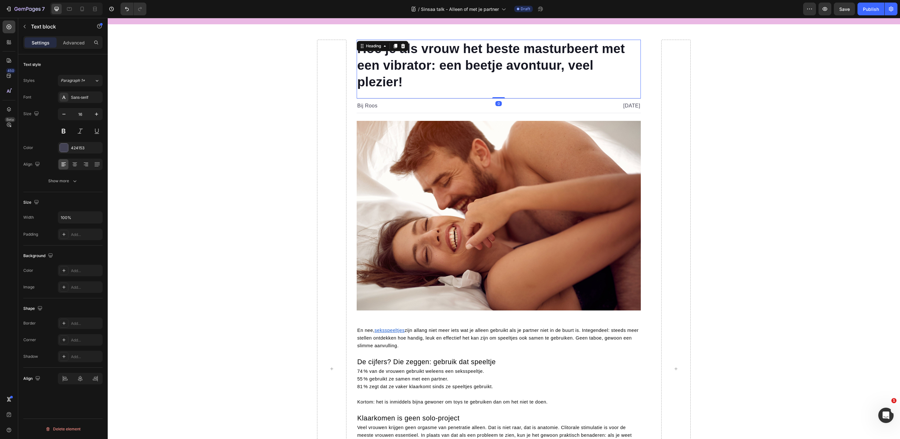
click at [391, 63] on span "Hoe je als vrouw het beste masturbeert met een vibrator: een beetje avontuur, v…" at bounding box center [490, 65] width 267 height 47
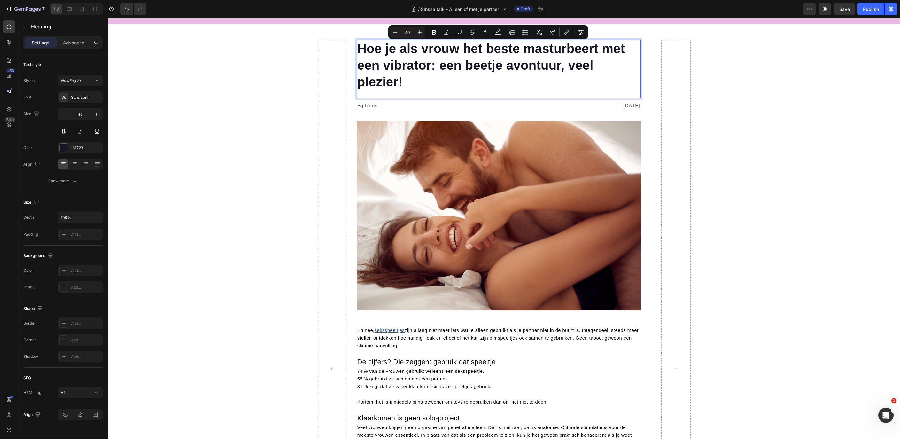
click at [453, 86] on p "Hoe je als vrouw het beste masturbeert met een vibrator: een beetje avontuur, v…" at bounding box center [498, 65] width 283 height 50
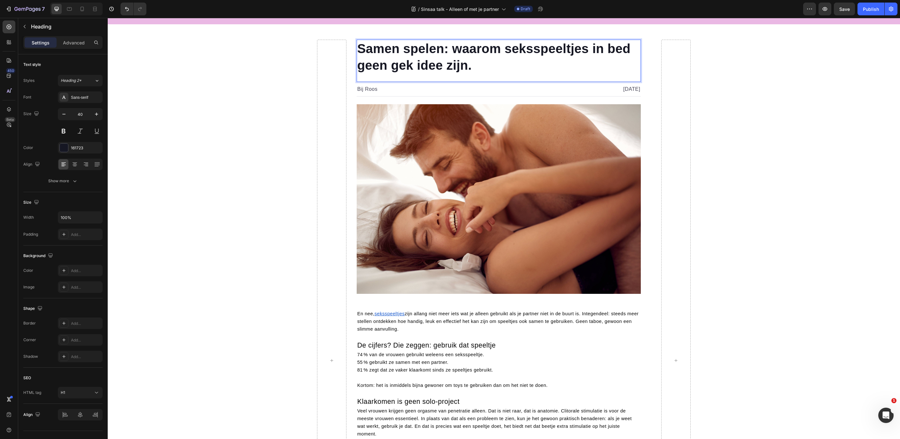
click at [408, 60] on span "Samen spelen: waarom seksspeeltjes in bed geen gek idee zijn." at bounding box center [493, 57] width 273 height 31
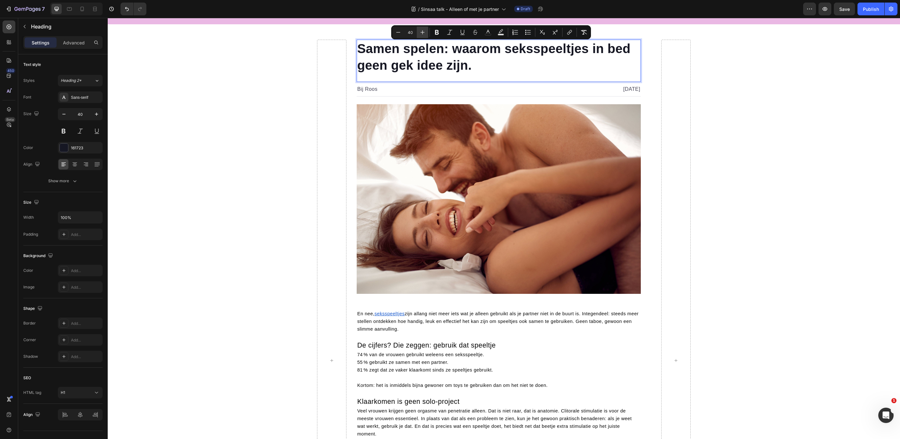
click at [420, 33] on button "Plus" at bounding box center [423, 33] width 12 height 12
click at [397, 32] on icon "Editor contextual toolbar" at bounding box center [398, 32] width 4 height 0
type input "40"
click at [726, 142] on div "Samen spelen: waarom seksspeeltjes in bed geen gek idee zijn. Heading 0 Bij Roo…" at bounding box center [504, 360] width 792 height 641
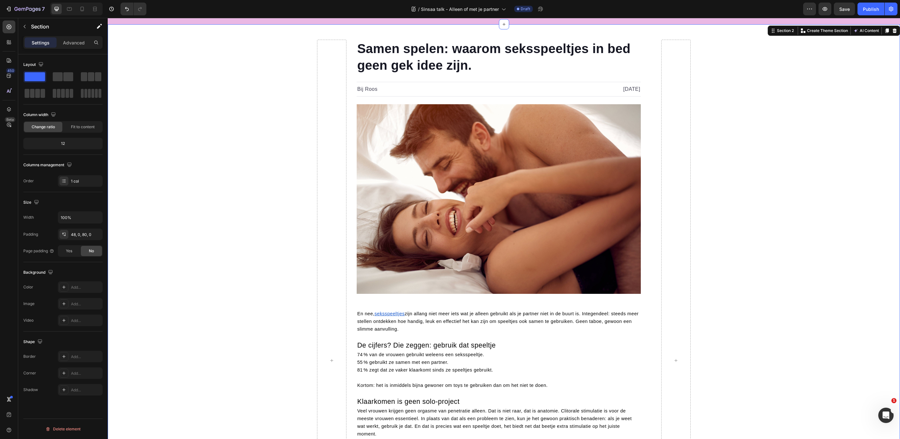
scroll to position [0, 0]
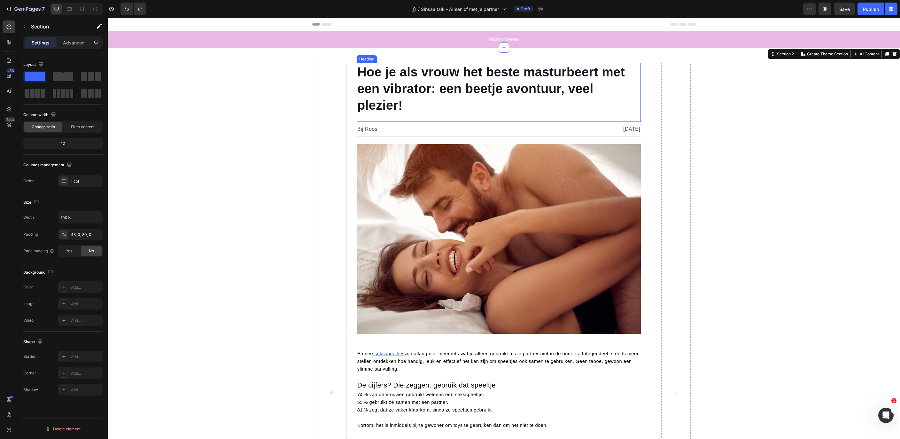
click at [437, 88] on span "Hoe je als vrouw het beste masturbeert met een vibrator: een beetje avontuur, v…" at bounding box center [490, 88] width 267 height 47
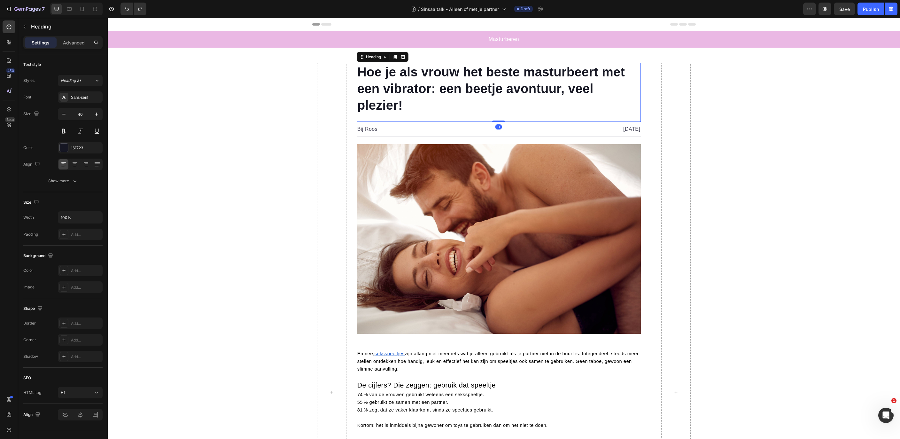
click at [437, 88] on span "Hoe je als vrouw het beste masturbeert met een vibrator: een beetje avontuur, v…" at bounding box center [490, 88] width 267 height 47
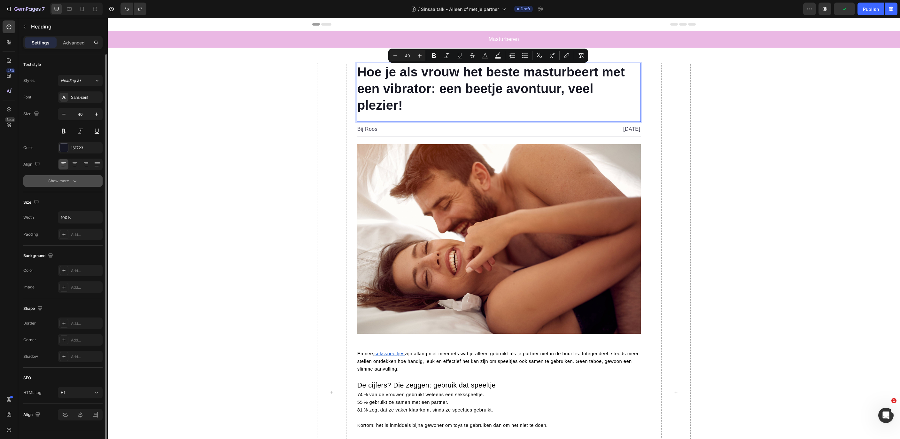
click at [58, 180] on div "Show more" at bounding box center [63, 181] width 30 height 6
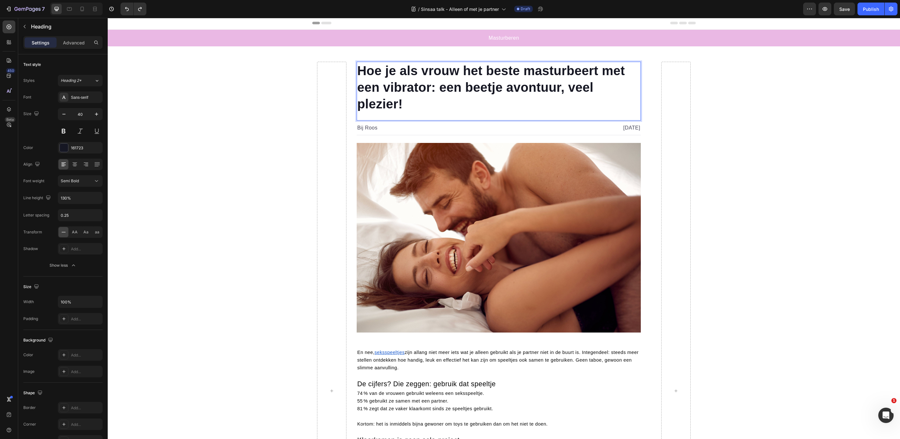
scroll to position [0, 0]
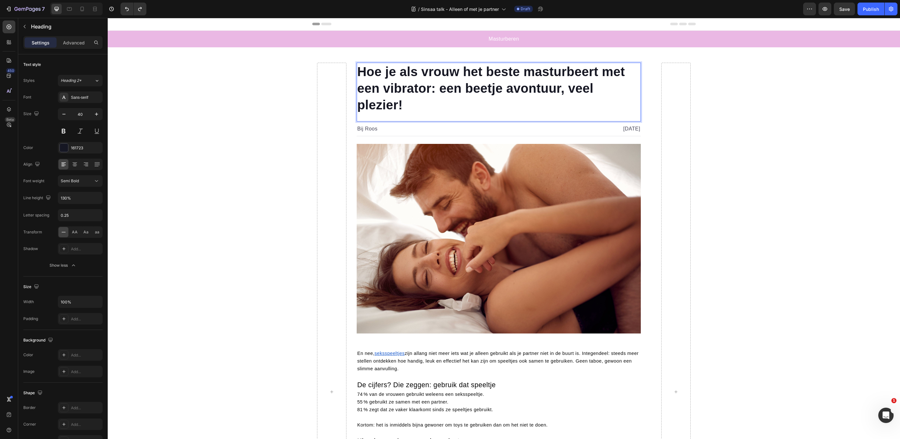
click at [433, 88] on span "Hoe je als vrouw het beste masturbeert met een vibrator: een beetje avontuur, v…" at bounding box center [490, 88] width 267 height 47
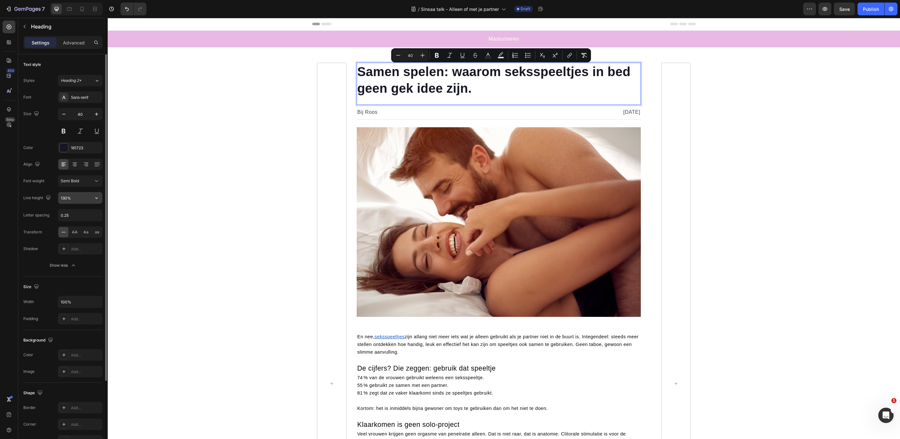
click at [78, 197] on input "130%" at bounding box center [80, 198] width 44 height 12
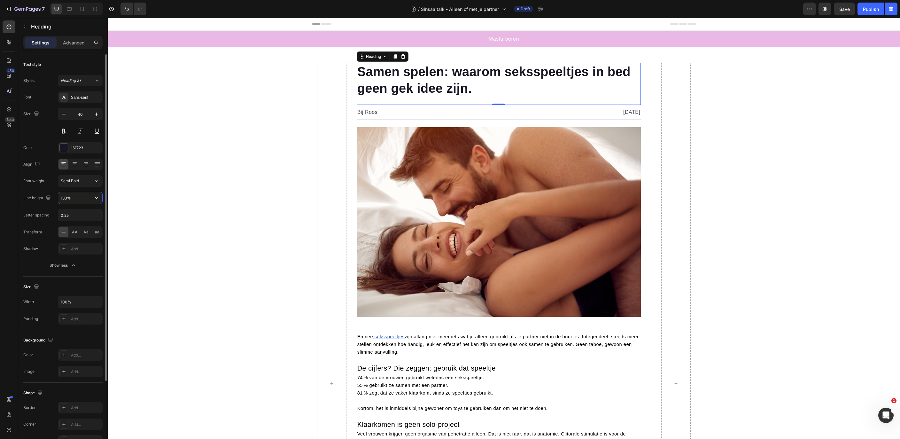
click at [78, 197] on input "130%" at bounding box center [80, 198] width 44 height 12
click at [77, 218] on input "0.25" at bounding box center [80, 215] width 44 height 12
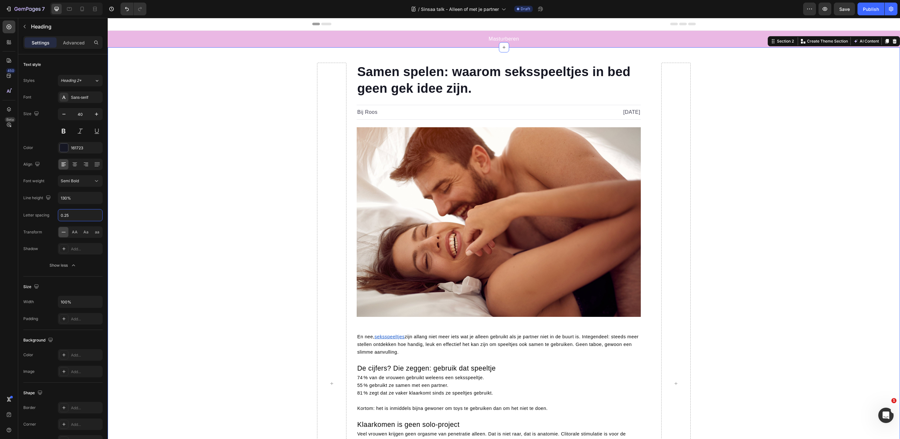
click at [220, 187] on div "⁠⁠⁠⁠⁠⁠⁠ Samen spelen: waarom seksspeeltjes in bed geen gek idee zijn. Heading B…" at bounding box center [504, 383] width 792 height 641
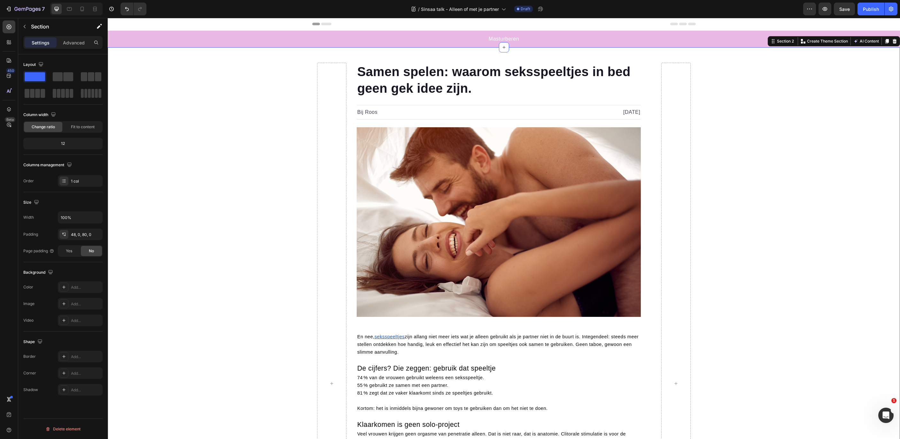
click at [256, 184] on div "⁠⁠⁠⁠⁠⁠⁠ Samen spelen: waarom seksspeeltjes in bed geen gek idee zijn. Heading B…" at bounding box center [504, 383] width 792 height 641
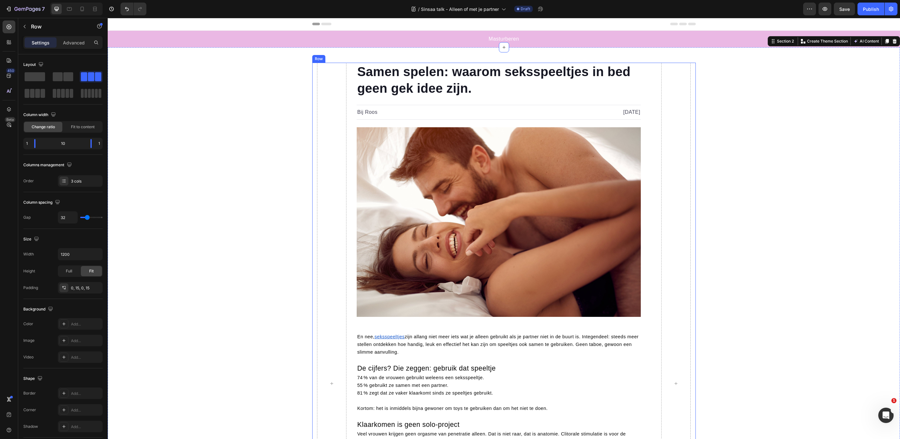
click at [688, 261] on div "⁠⁠⁠⁠⁠⁠⁠ Samen spelen: waarom seksspeeltjes in bed geen gek idee zijn. Heading B…" at bounding box center [503, 383] width 383 height 641
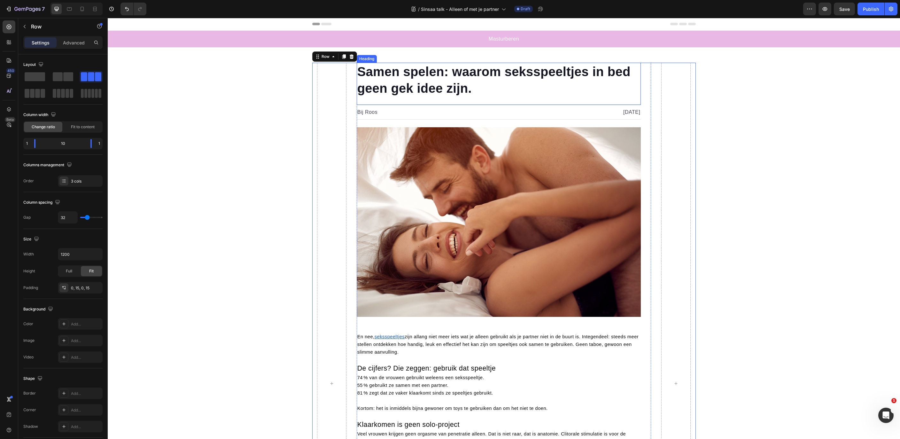
click at [498, 81] on p "⁠⁠⁠⁠⁠⁠⁠ Samen spelen: waarom seksspeeltjes in bed geen gek idee zijn." at bounding box center [498, 79] width 283 height 33
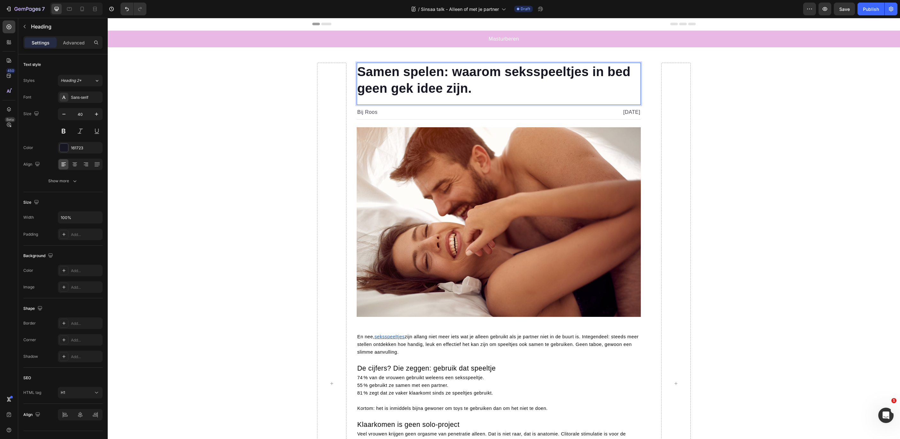
click at [481, 85] on p "Samen spelen: waarom seksspeeltjes in bed geen gek idee zijn." at bounding box center [498, 79] width 283 height 33
click at [478, 89] on p "Samen spelen: waarom seksspeeltjes in bed geen gek idee zijn." at bounding box center [498, 79] width 283 height 33
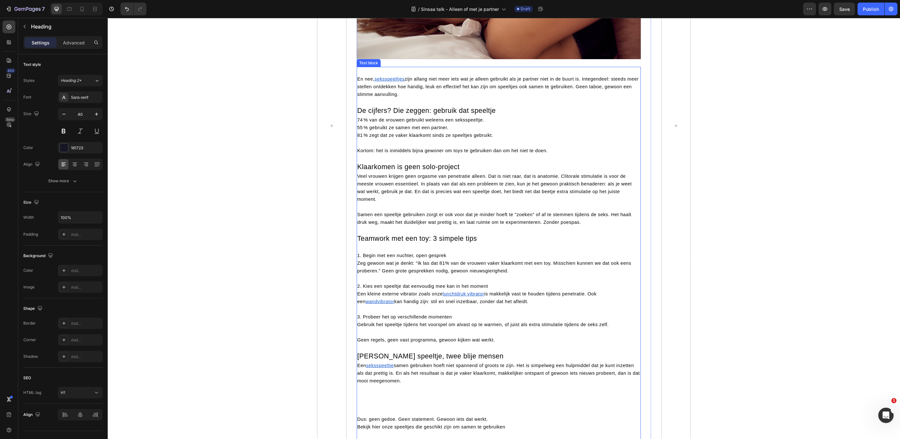
scroll to position [254, 0]
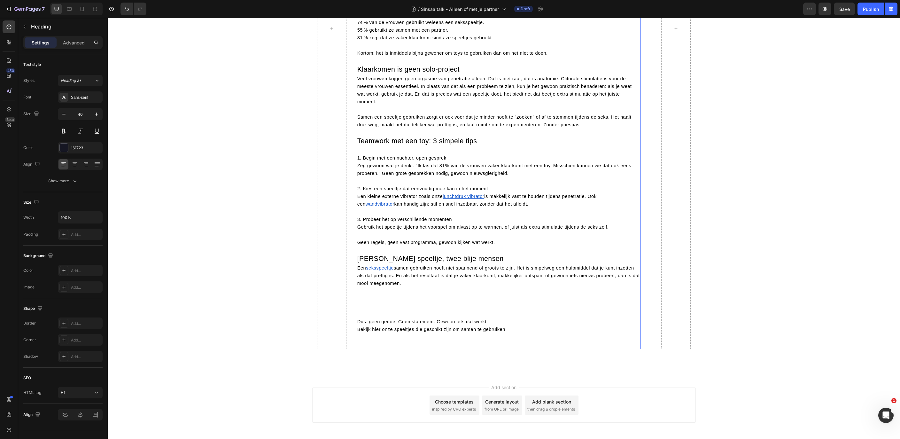
click at [382, 313] on p "Een seksspeeltje samen gebruiken hoeft niet spannend of groots te zijn. Het is …" at bounding box center [498, 291] width 283 height 54
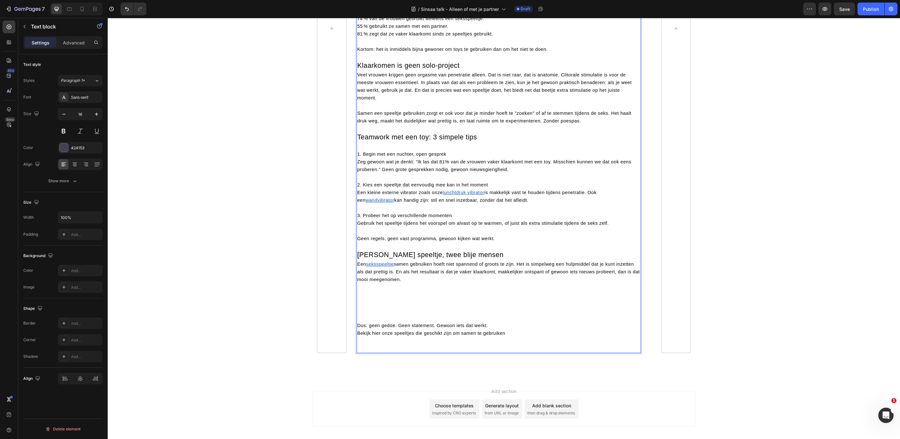
click at [382, 313] on p "Een seksspeeltje samen gebruiken hoeft niet spannend of groots te zijn. Het is …" at bounding box center [498, 290] width 283 height 61
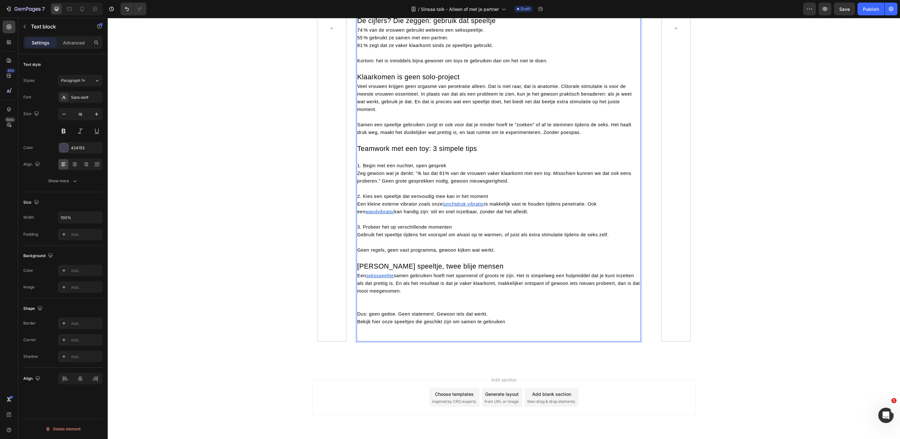
scroll to position [344, 0]
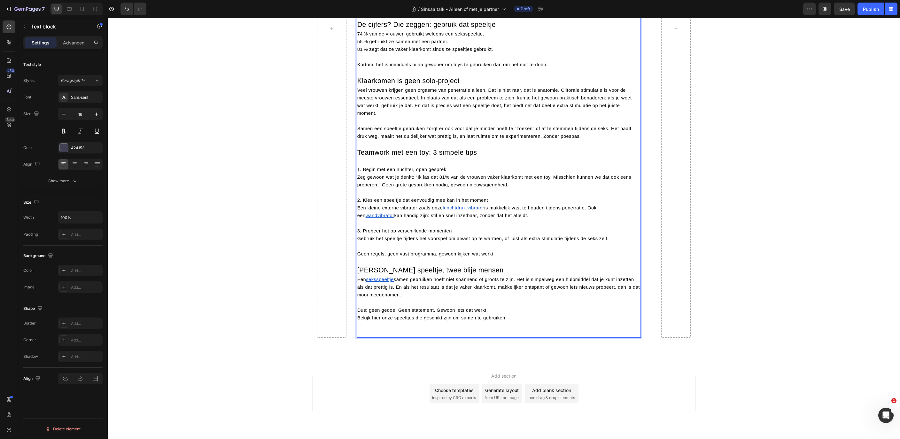
click at [427, 315] on p "Bekijk hier onze speeltjes die geschikt zijn om samen te gebruiken" at bounding box center [498, 318] width 283 height 8
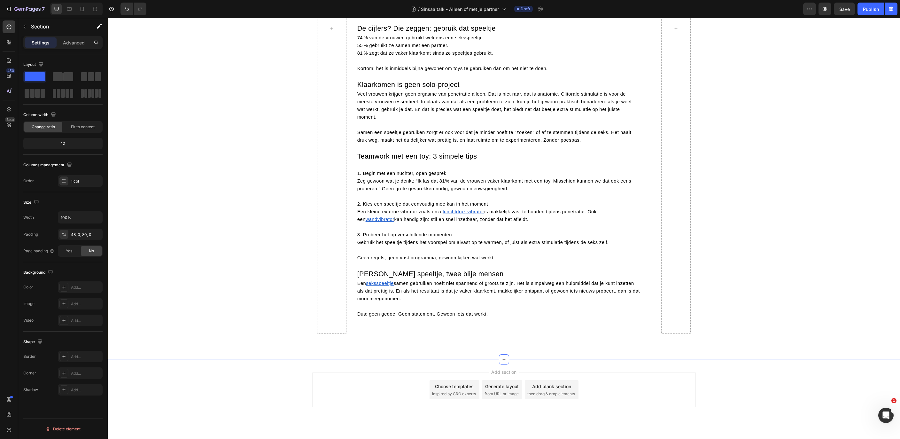
click at [782, 324] on div "⁠⁠⁠⁠⁠⁠⁠ Samen spelen: waarom seksspeeltjes in bed geen gek idee zijn. Heading B…" at bounding box center [504, 28] width 792 height 611
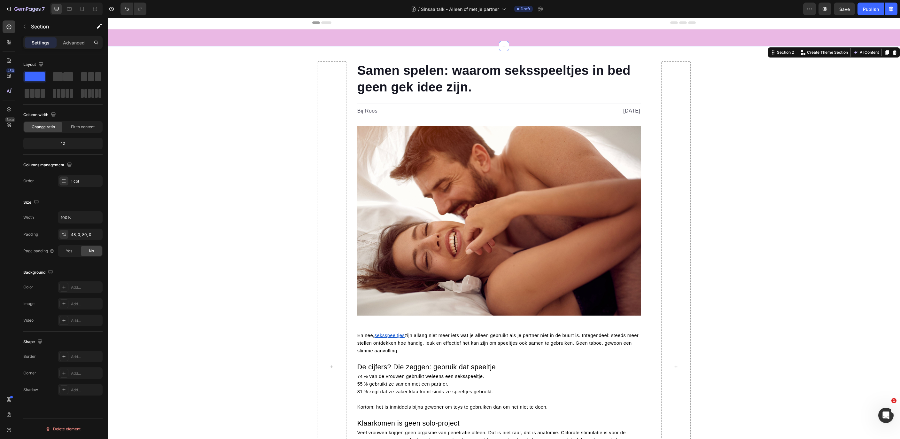
scroll to position [0, 0]
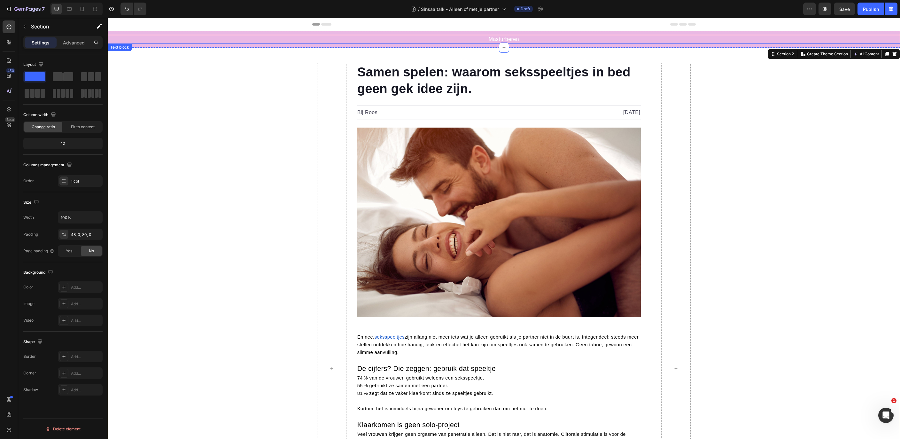
click at [497, 38] on p "Masturberen" at bounding box center [503, 39] width 791 height 8
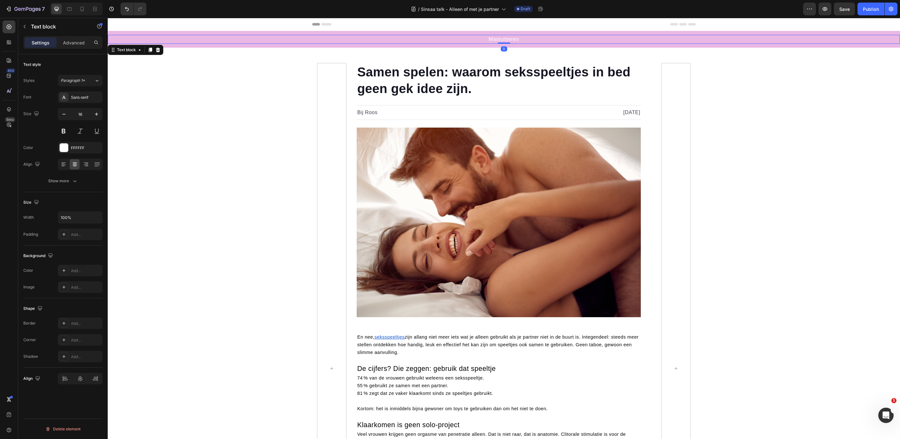
click at [497, 38] on p "Masturberen" at bounding box center [503, 39] width 791 height 8
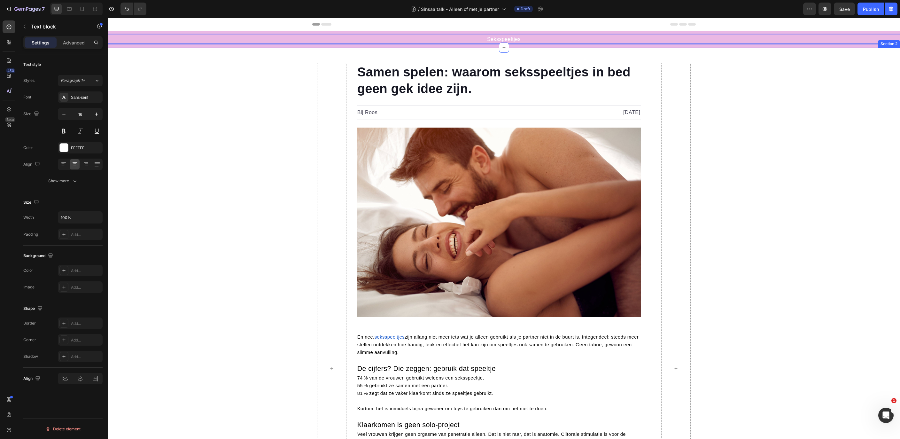
click at [767, 203] on div "⁠⁠⁠⁠⁠⁠⁠ Samen spelen: waarom seksspeeltjes in bed geen gek idee zijn. Heading B…" at bounding box center [504, 368] width 792 height 611
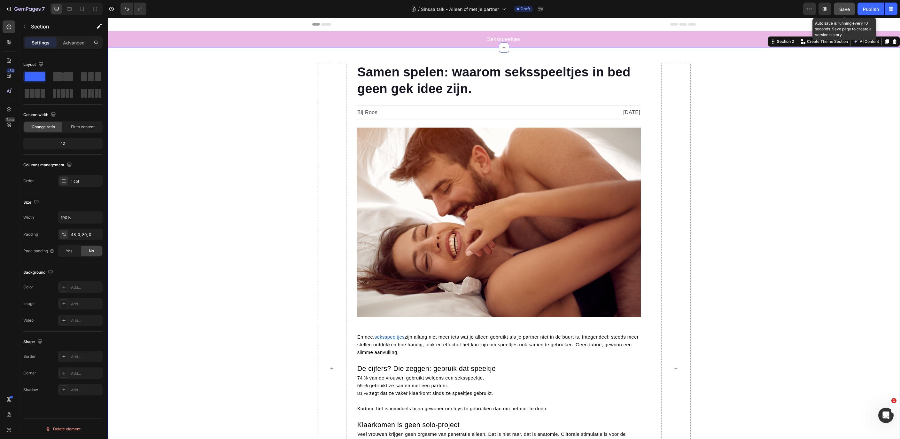
click at [837, 9] on button "Save" at bounding box center [844, 9] width 21 height 13
click at [871, 9] on div "Publish" at bounding box center [871, 9] width 16 height 7
click at [541, 9] on button "button" at bounding box center [544, 9] width 13 height 13
click at [19, 8] on icon "button" at bounding box center [19, 9] width 3 height 3
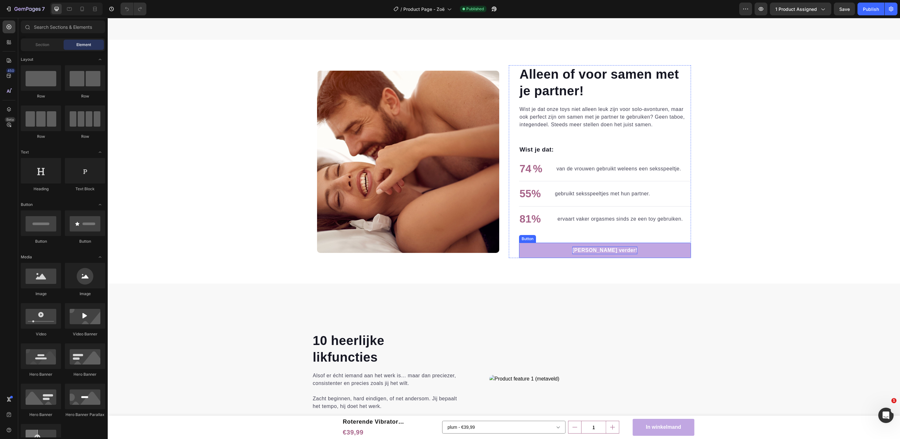
scroll to position [738, 0]
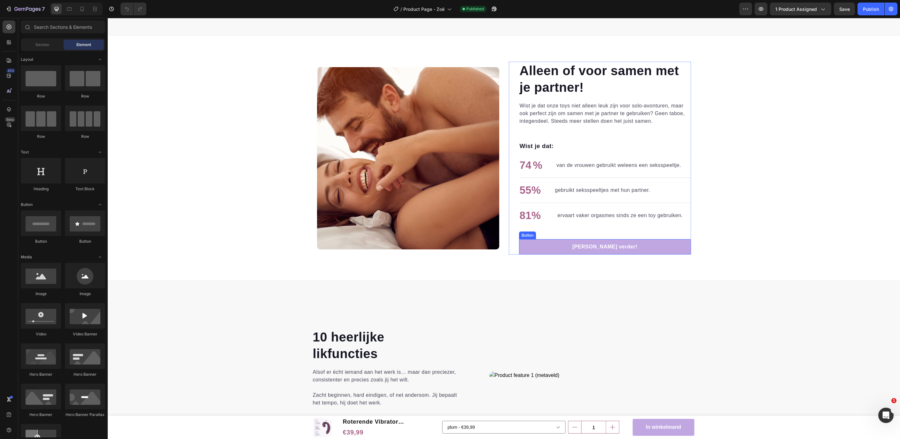
click at [640, 247] on link "Lees verder!" at bounding box center [605, 246] width 172 height 15
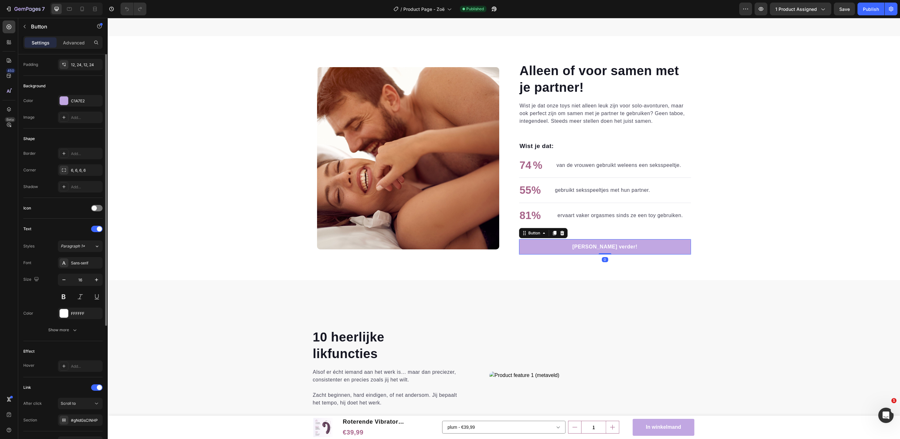
scroll to position [87, 0]
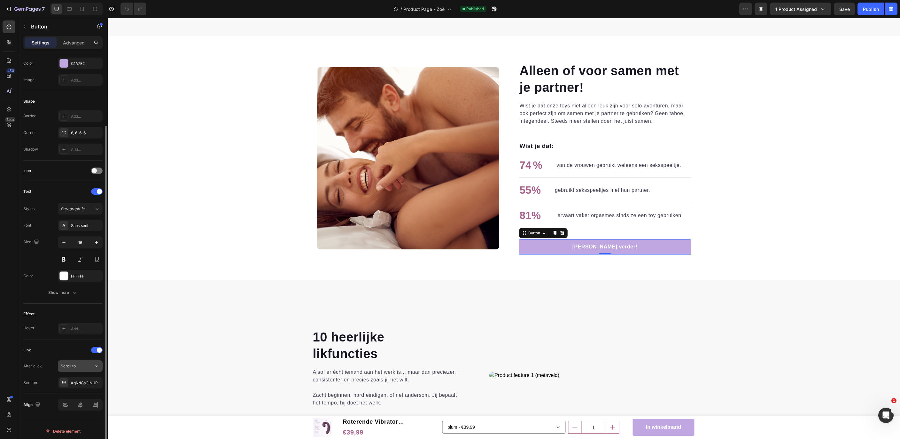
click at [66, 367] on button "Scroll to" at bounding box center [80, 366] width 45 height 12
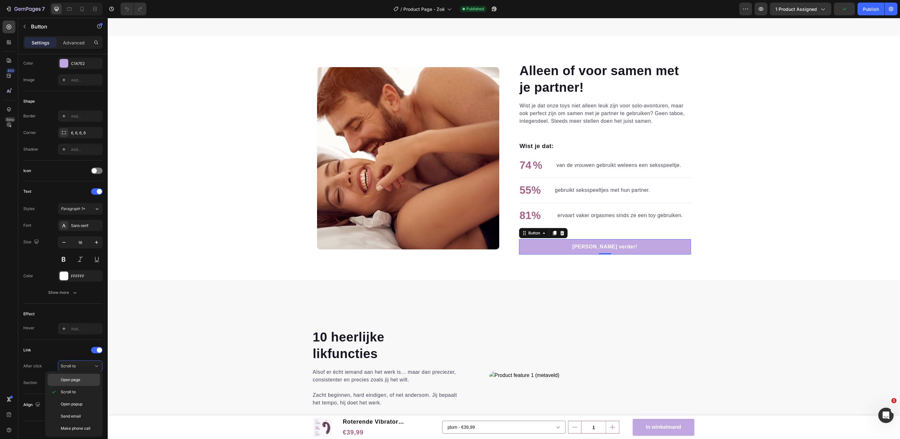
click at [81, 381] on p "Open page" at bounding box center [79, 380] width 36 height 6
click at [79, 383] on div "Add..." at bounding box center [86, 383] width 30 height 6
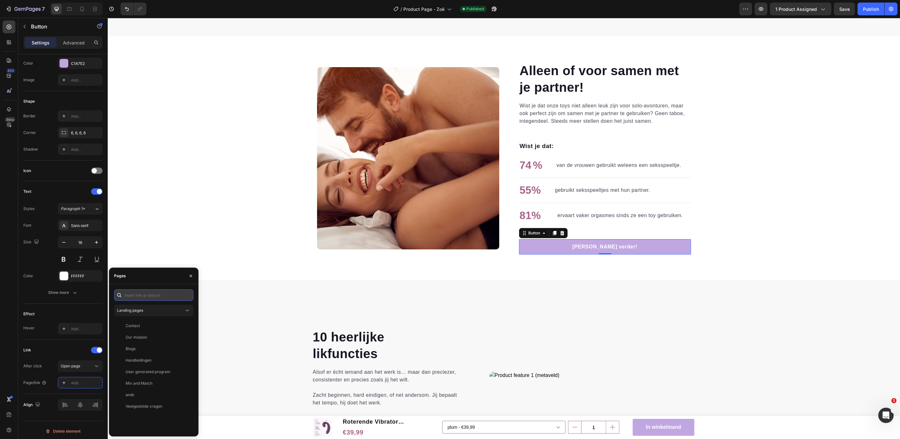
click at [142, 295] on input "text" at bounding box center [153, 295] width 79 height 12
click at [184, 347] on div "View" at bounding box center [183, 349] width 9 height 6
click at [138, 308] on span "Landing pages" at bounding box center [130, 310] width 26 height 5
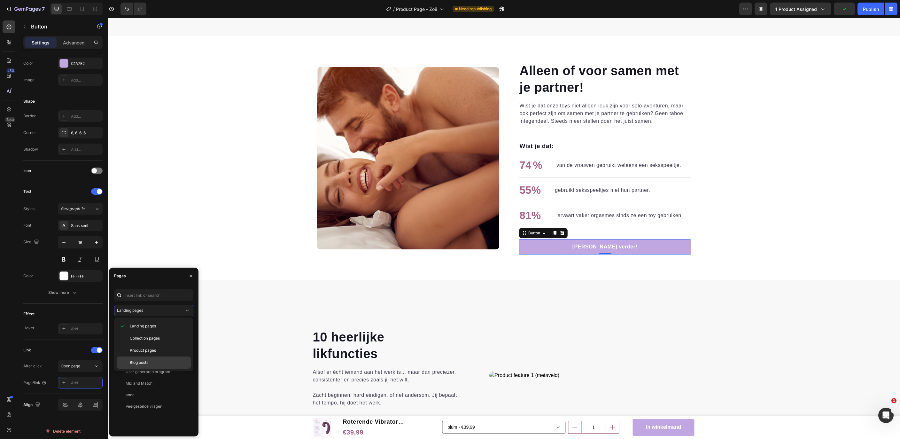
click at [138, 361] on span "Blog posts" at bounding box center [139, 362] width 19 height 6
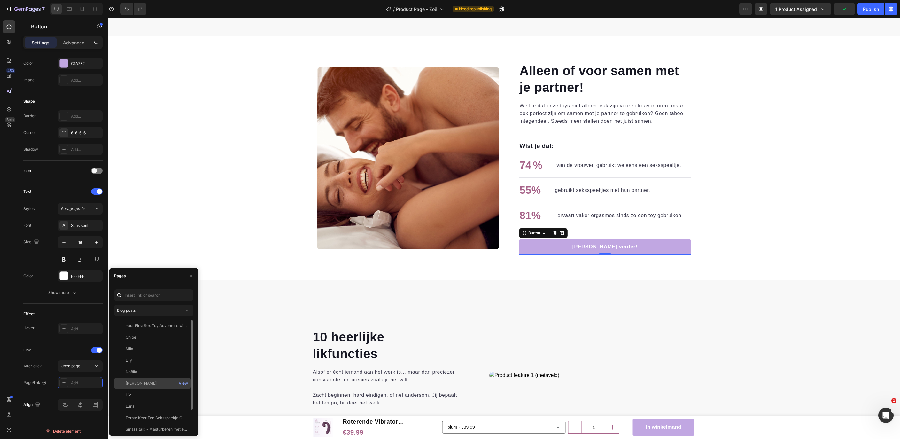
scroll to position [27, 0]
click at [168, 427] on div "Sinsaa talk - Alleen of met je partner" at bounding box center [156, 425] width 61 height 6
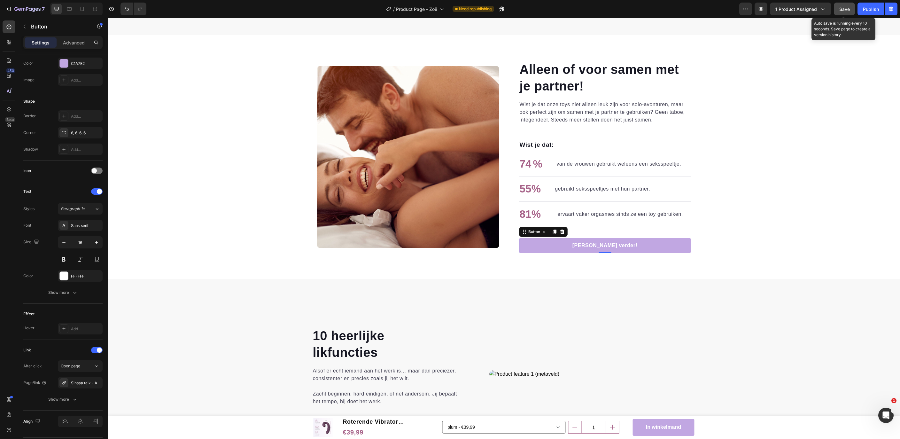
click at [849, 9] on span "Save" at bounding box center [844, 8] width 11 height 5
click at [869, 12] on div "Publish" at bounding box center [871, 9] width 16 height 7
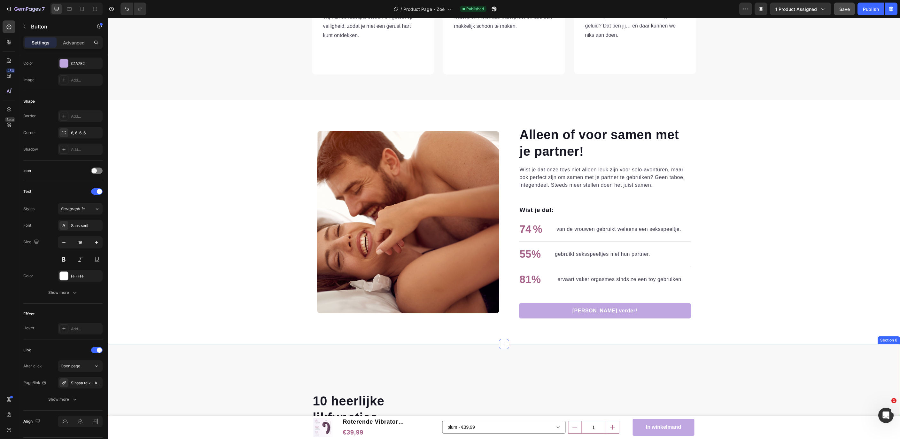
scroll to position [678, 0]
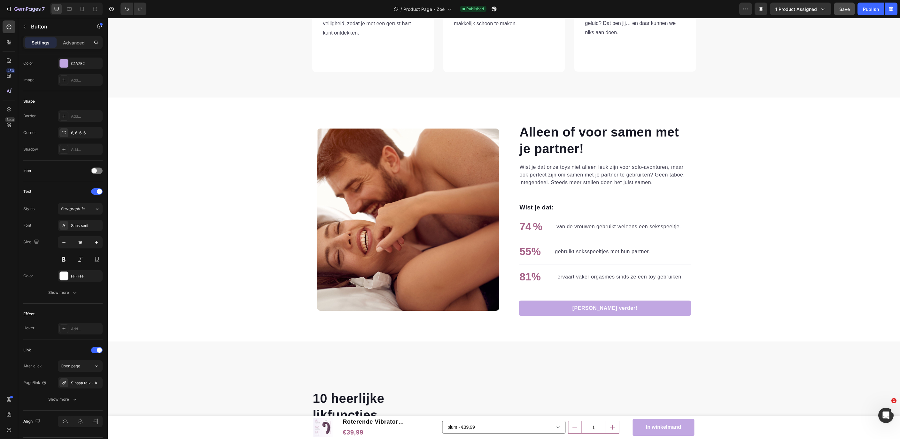
click at [528, 306] on link "Lees verder!" at bounding box center [605, 307] width 172 height 15
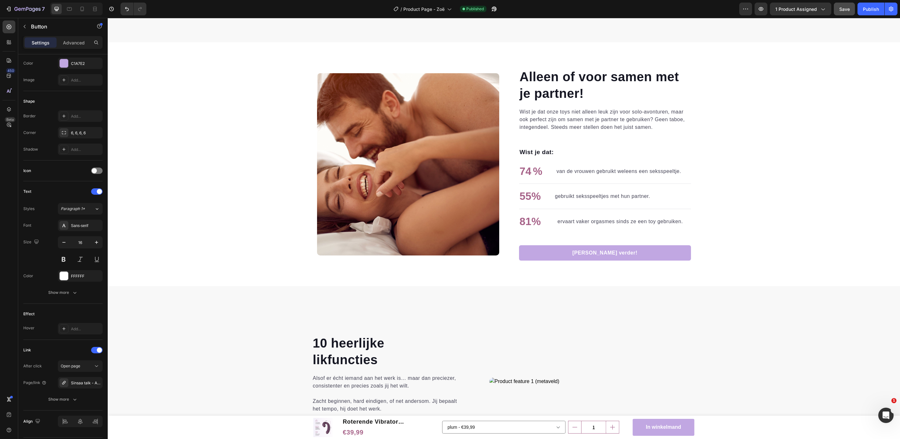
scroll to position [734, 0]
click at [761, 255] on div "Alleen of voor samen met je partner! Heading Wist je dat onze toys niet alleen …" at bounding box center [504, 163] width 792 height 193
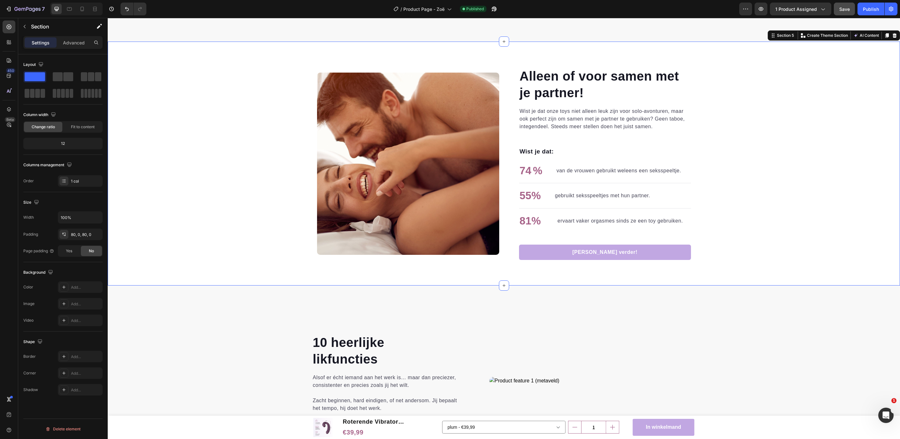
scroll to position [0, 0]
click at [655, 252] on link "Lees verder!" at bounding box center [605, 251] width 172 height 15
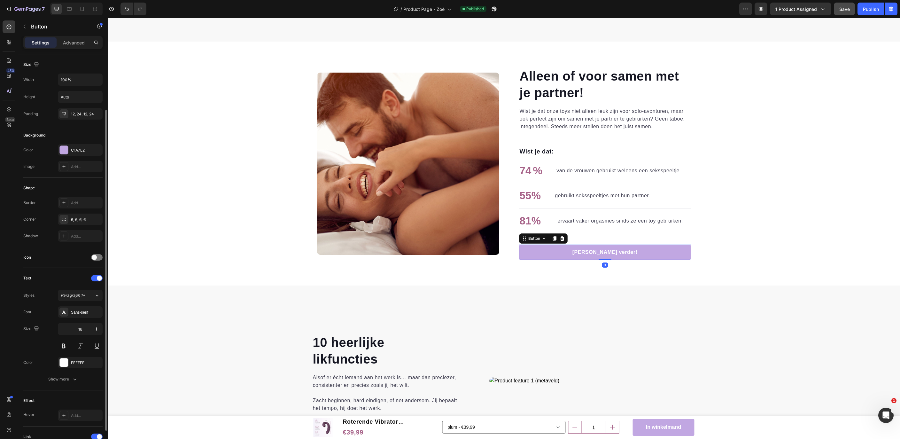
scroll to position [103, 0]
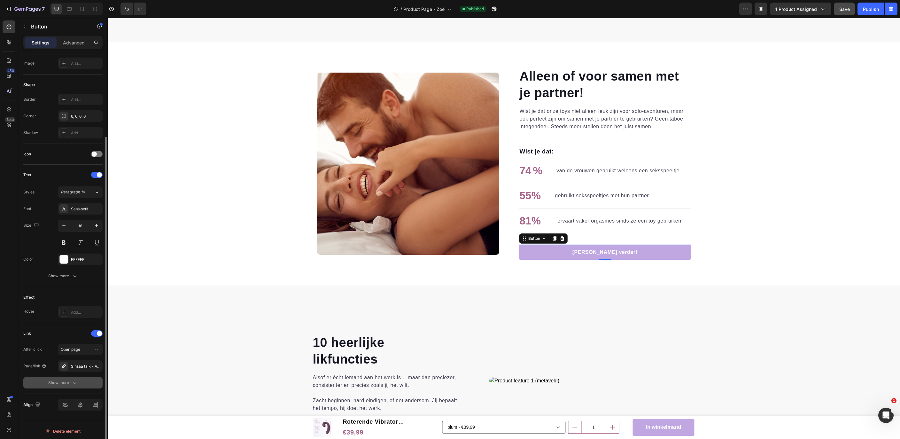
click at [71, 381] on div "Show more" at bounding box center [63, 382] width 30 height 6
click at [70, 384] on div "Yes" at bounding box center [68, 382] width 21 height 10
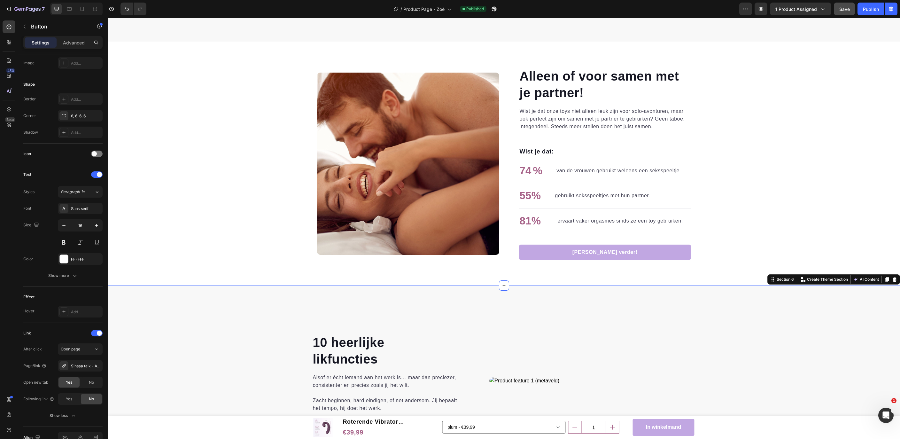
drag, startPoint x: 146, startPoint y: 385, endPoint x: 148, endPoint y: 409, distance: 23.7
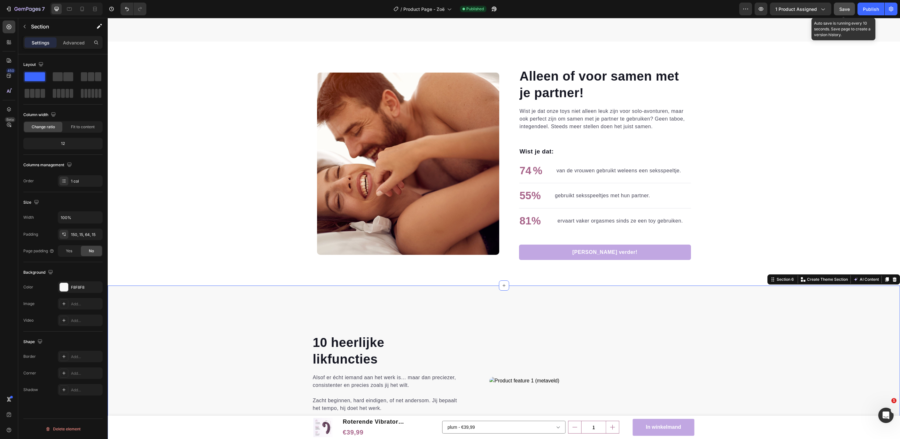
click at [844, 14] on button "Save" at bounding box center [844, 9] width 21 height 13
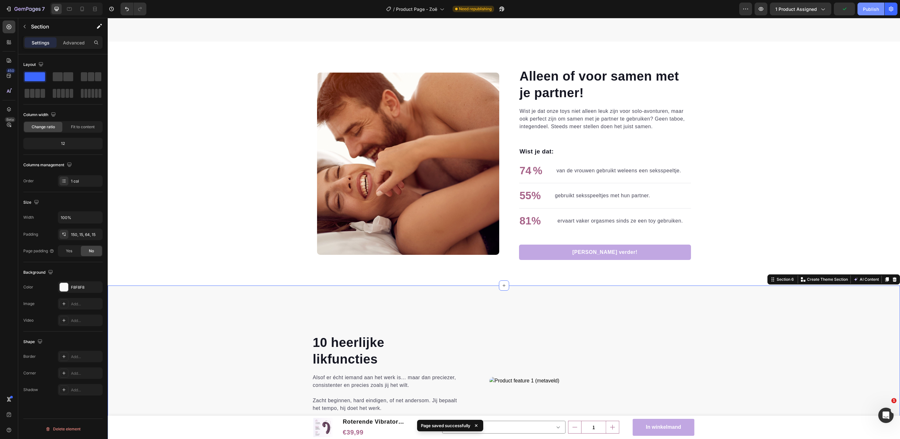
click at [867, 11] on div "Publish" at bounding box center [871, 9] width 16 height 7
click at [424, 10] on span "Product Page - Zoë" at bounding box center [423, 9] width 41 height 7
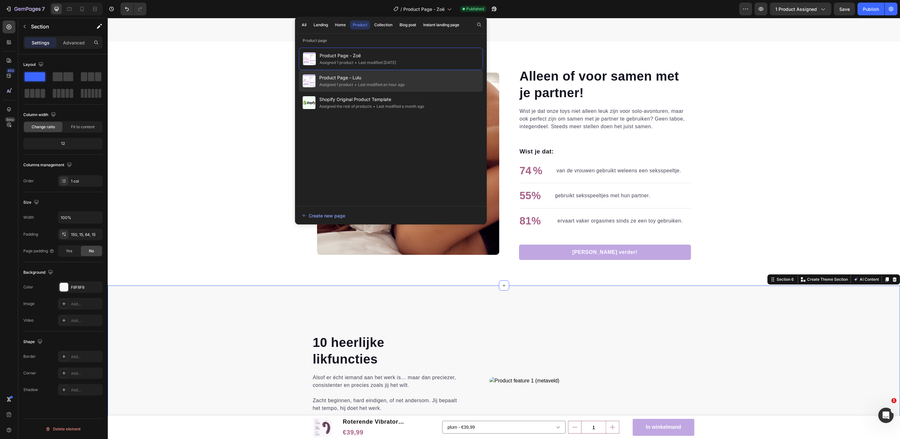
click at [331, 78] on span "Product Page - Lulu" at bounding box center [361, 78] width 85 height 8
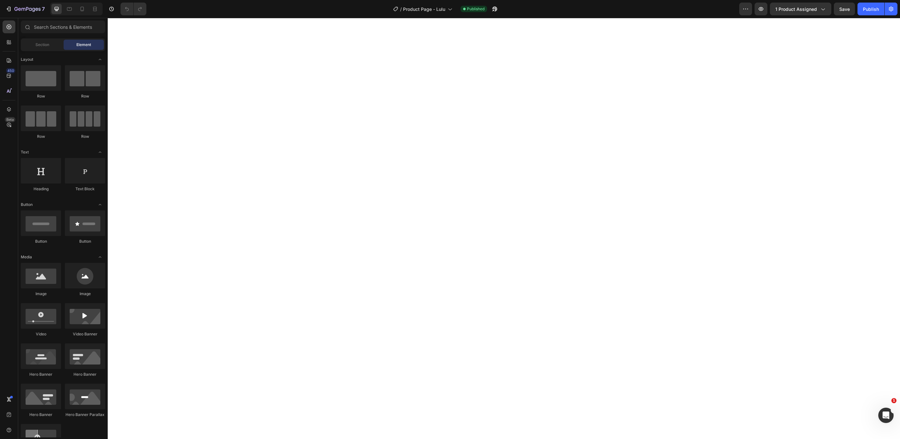
select select "577843946471752216"
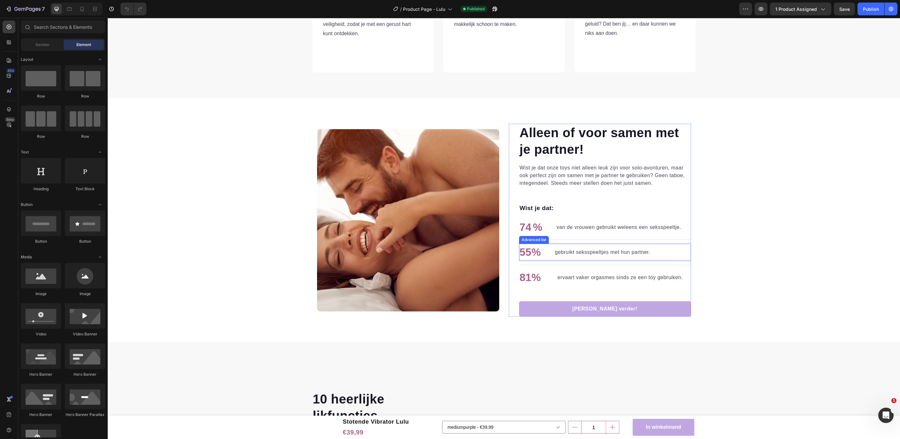
scroll to position [704, 0]
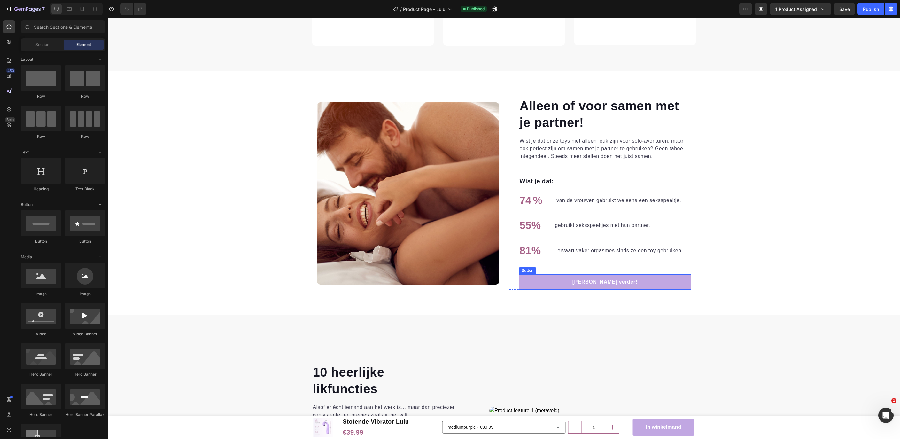
click at [546, 284] on link "Lees verder!" at bounding box center [605, 281] width 172 height 15
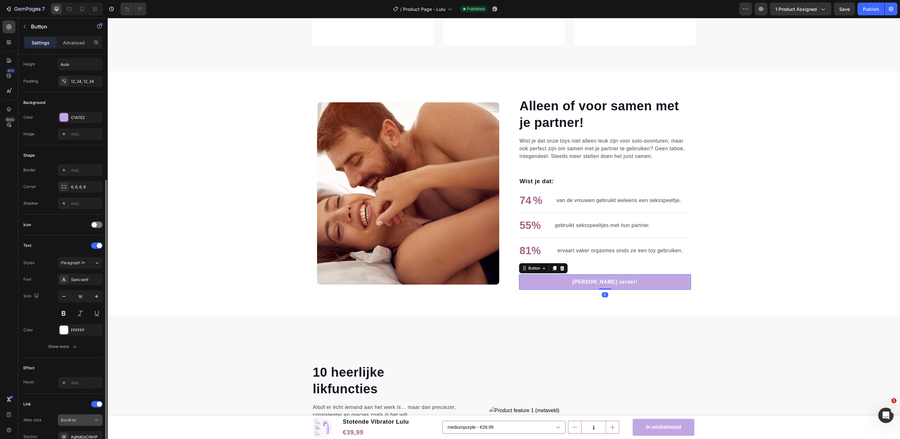
scroll to position [87, 0]
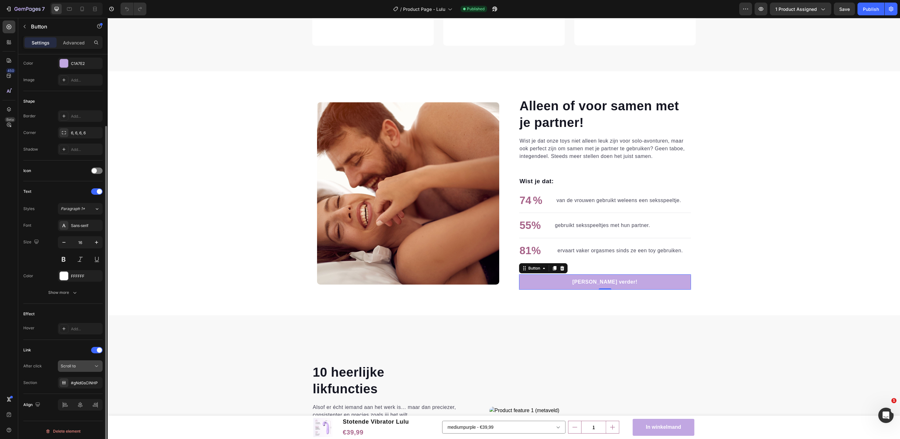
click at [84, 363] on div "Scroll to" at bounding box center [77, 366] width 33 height 6
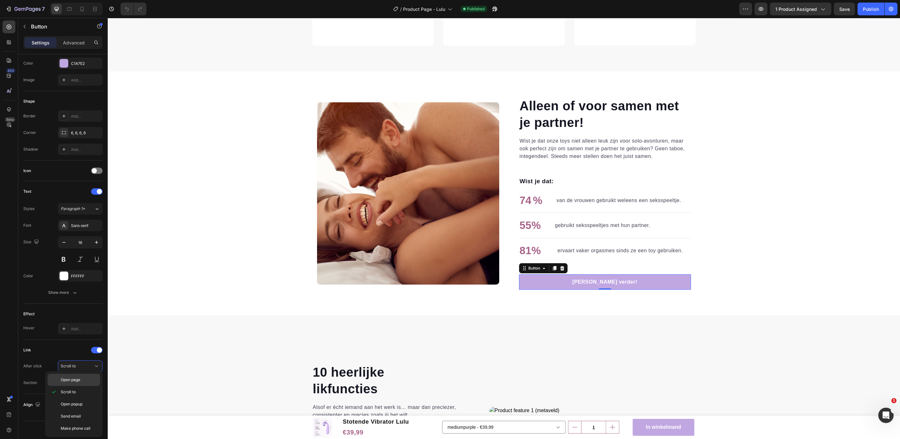
click at [81, 375] on div "Open page" at bounding box center [74, 380] width 52 height 12
click at [79, 380] on div "Add..." at bounding box center [86, 383] width 30 height 6
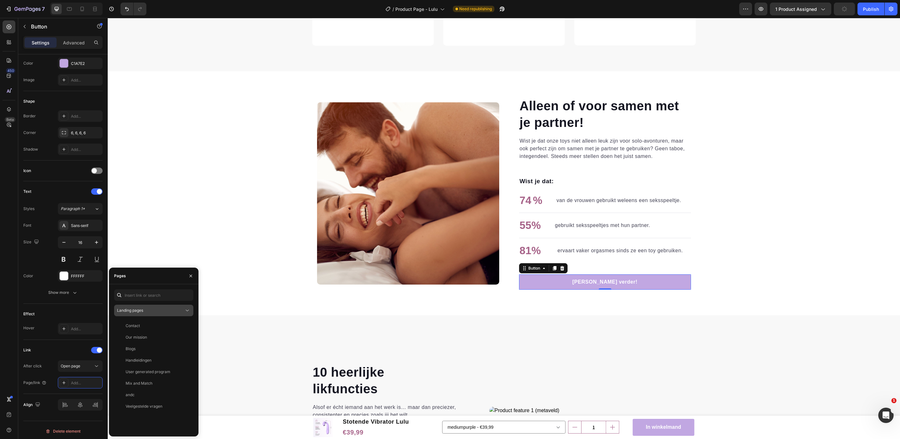
click at [142, 314] on button "Landing pages" at bounding box center [153, 310] width 79 height 12
click at [135, 361] on span "Blog posts" at bounding box center [139, 362] width 19 height 6
click at [160, 429] on div "Sinsaa talk - Alleen of met je partner View" at bounding box center [152, 426] width 77 height 12
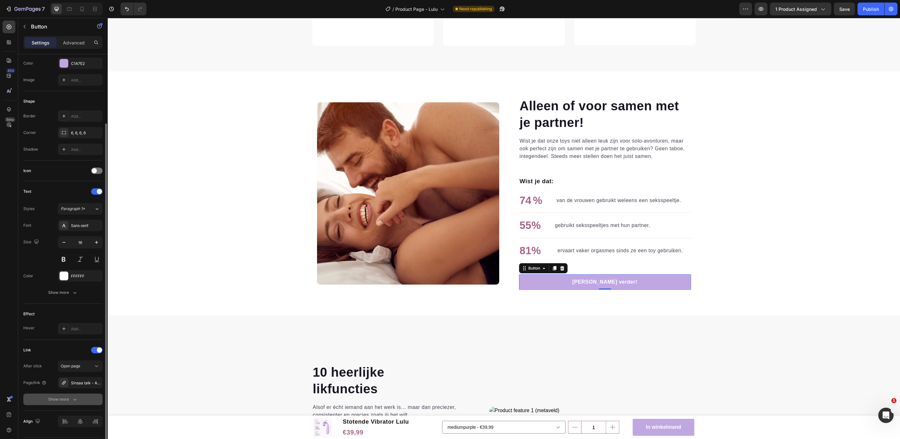
click at [57, 396] on div "Show more" at bounding box center [63, 399] width 30 height 6
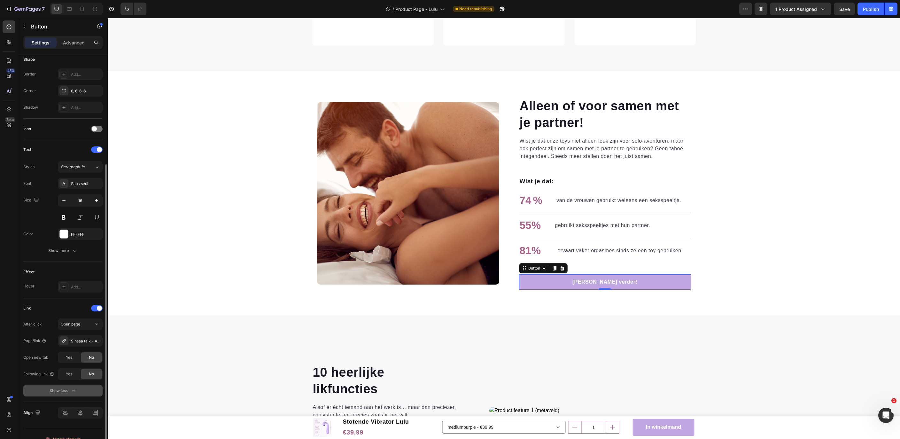
scroll to position [136, 0]
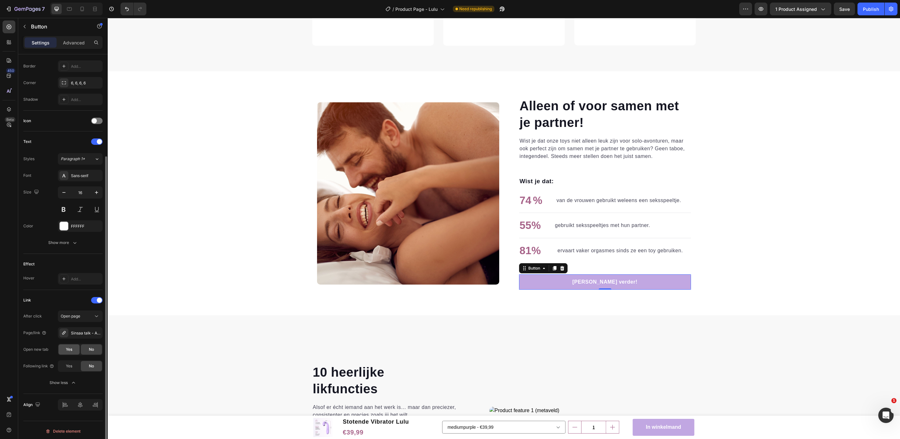
click at [69, 347] on span "Yes" at bounding box center [69, 349] width 6 height 6
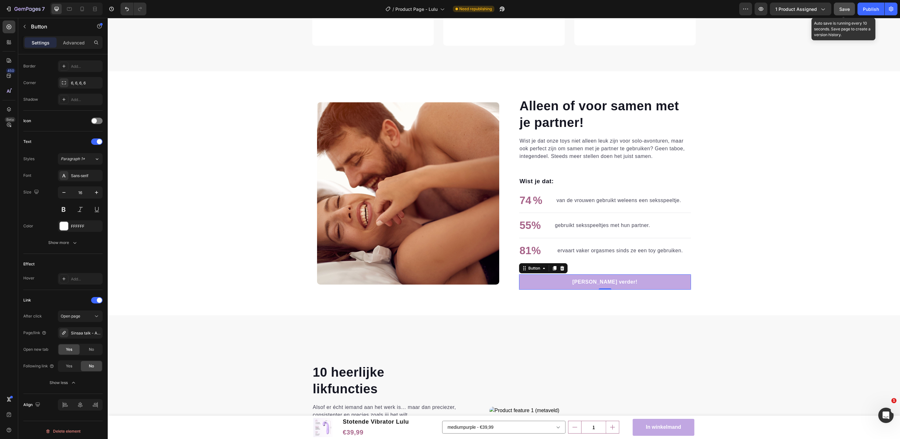
click at [841, 5] on button "Save" at bounding box center [844, 9] width 21 height 13
click at [874, 10] on div "Publish" at bounding box center [871, 9] width 16 height 7
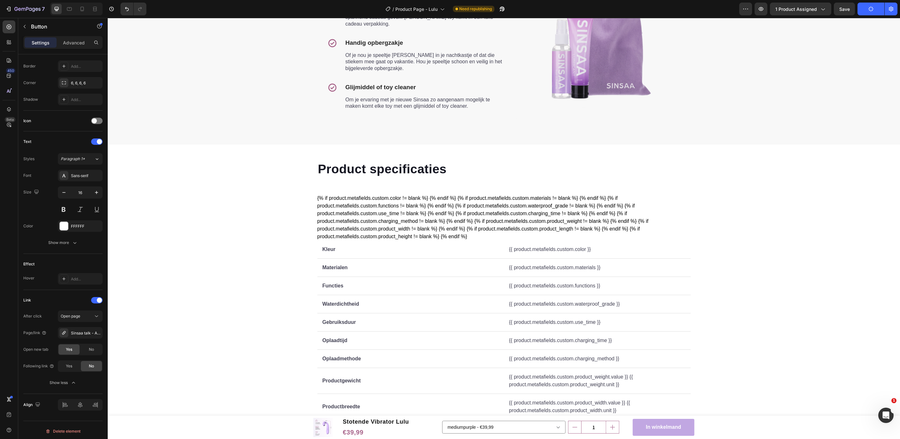
scroll to position [1536, 0]
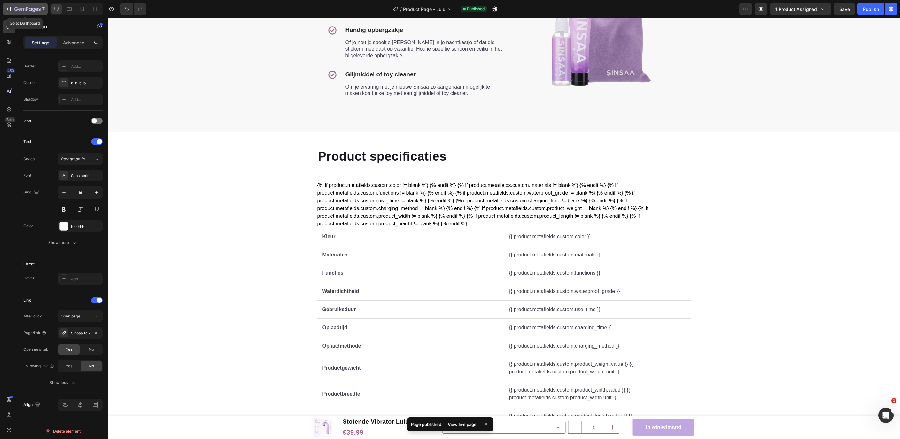
click at [9, 4] on button "7" at bounding box center [25, 9] width 45 height 13
